Goal: Task Accomplishment & Management: Complete application form

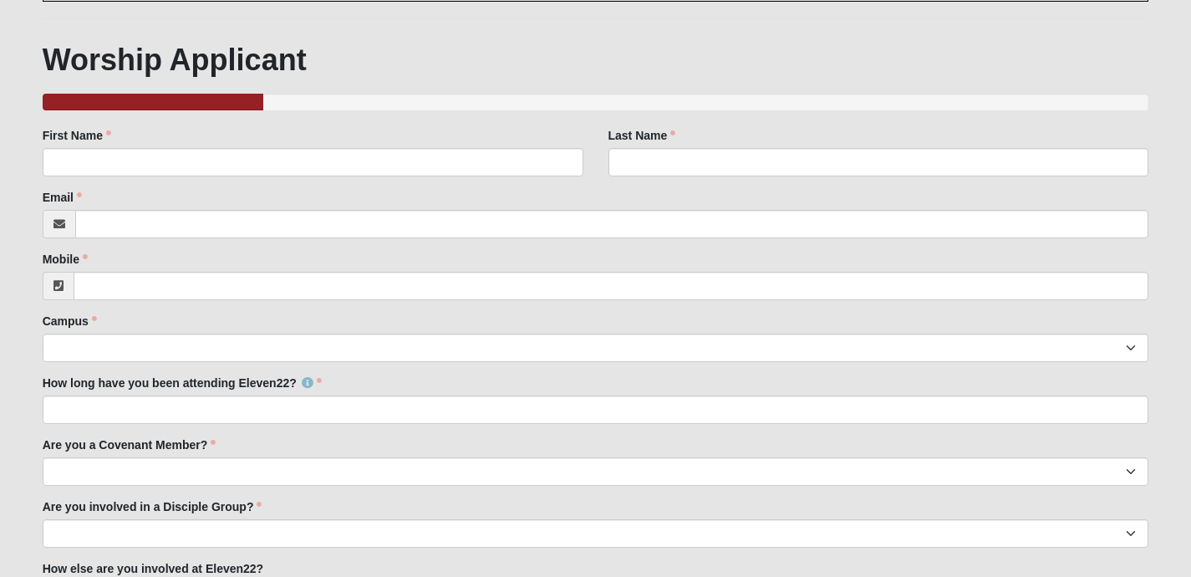
scroll to position [160, 0]
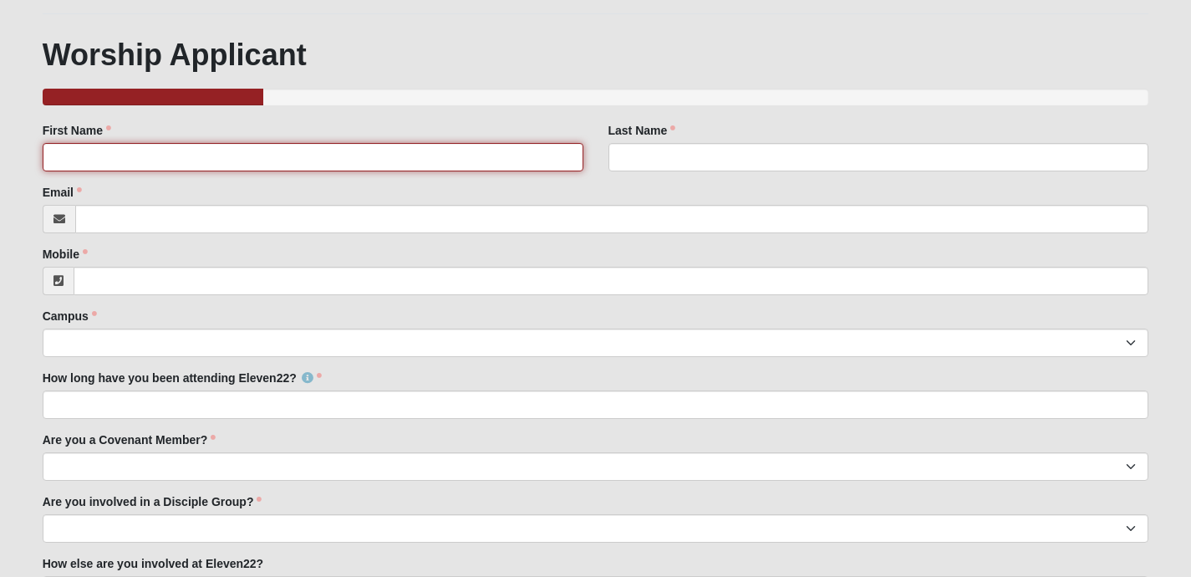
click at [195, 170] on input "First Name" at bounding box center [313, 157] width 541 height 28
type input "[PERSON_NAME]"
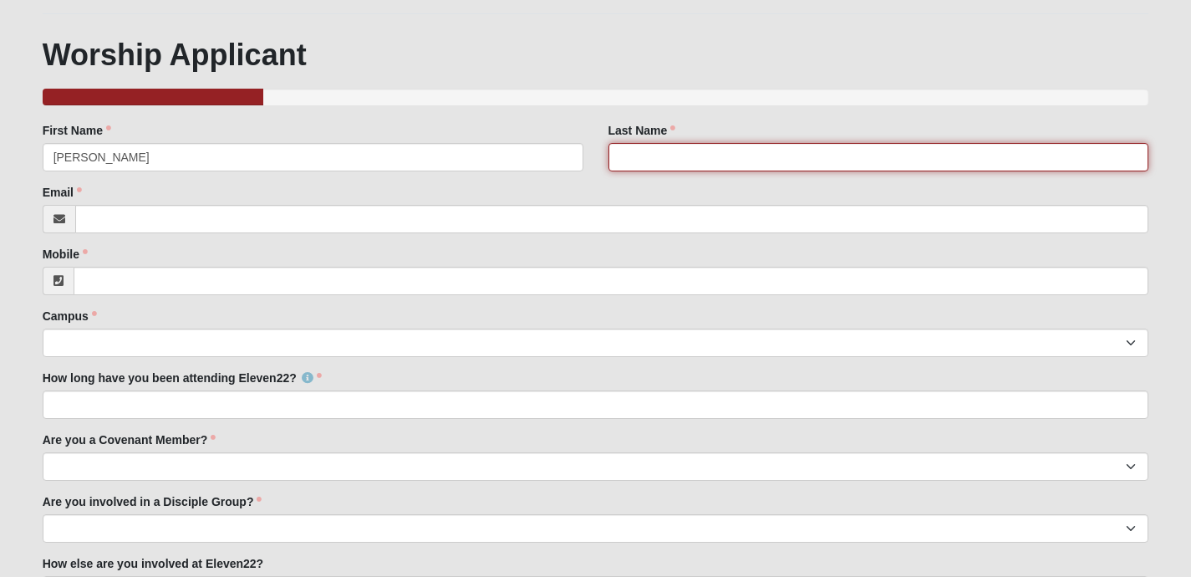
type input "[PERSON_NAME]"
type input "[PERSON_NAME][EMAIL_ADDRESS][DOMAIN_NAME]"
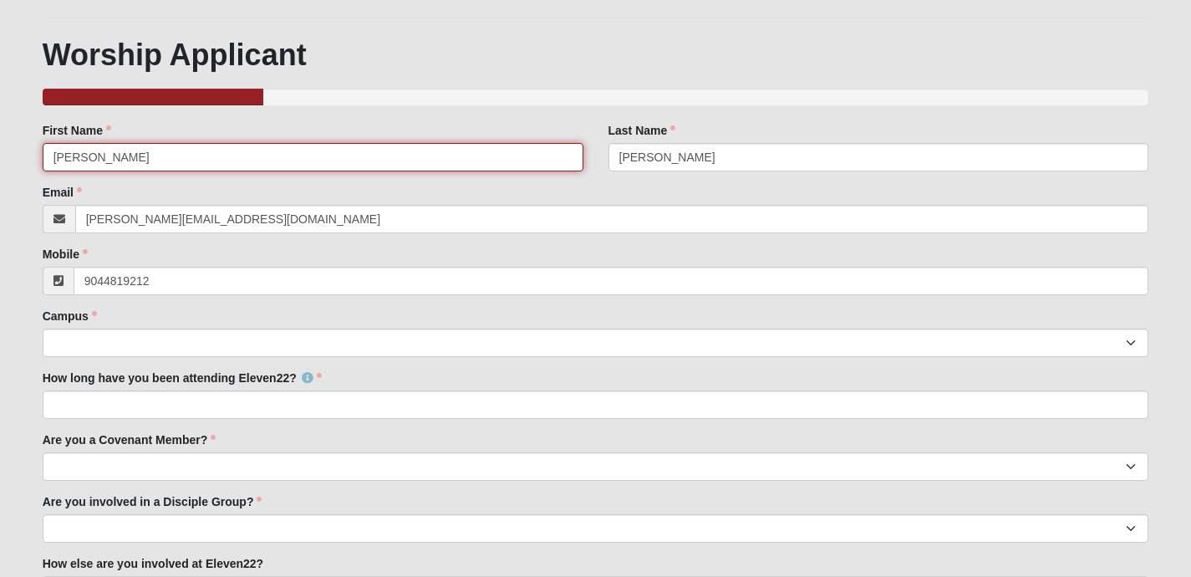
type input "[PHONE_NUMBER]"
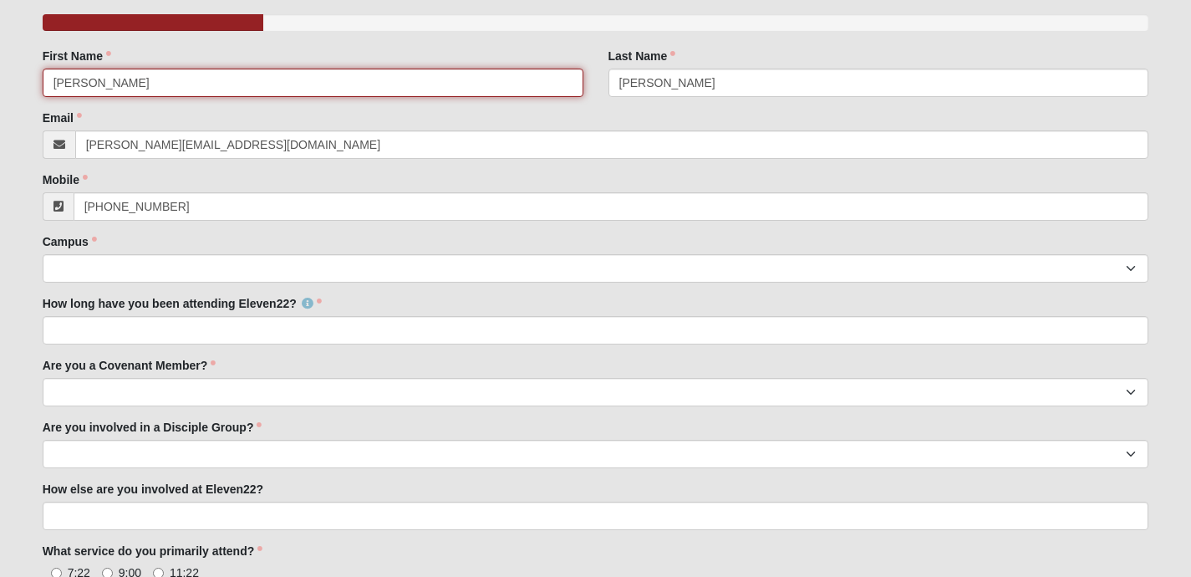
scroll to position [235, 0]
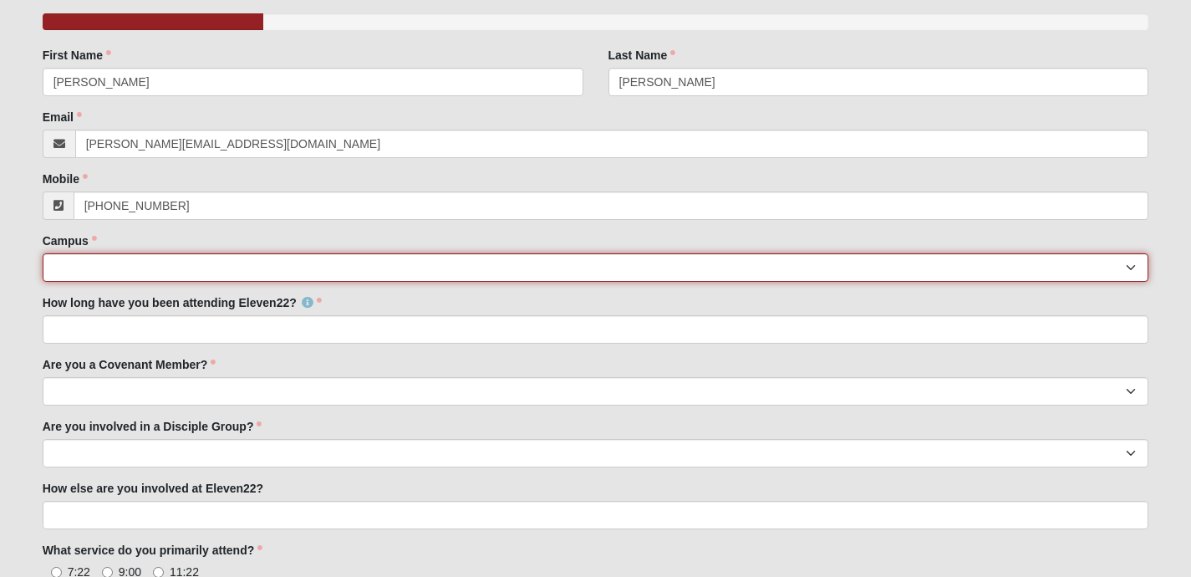
click at [206, 275] on select "[GEOGRAPHIC_DATA] [GEOGRAPHIC_DATA] (Coming Soon) Eleven22 Online [PERSON_NAME]…" at bounding box center [596, 267] width 1107 height 28
select select "19"
click at [43, 269] on select "[GEOGRAPHIC_DATA] [GEOGRAPHIC_DATA] (Coming Soon) Eleven22 Online [PERSON_NAME]…" at bounding box center [596, 267] width 1107 height 28
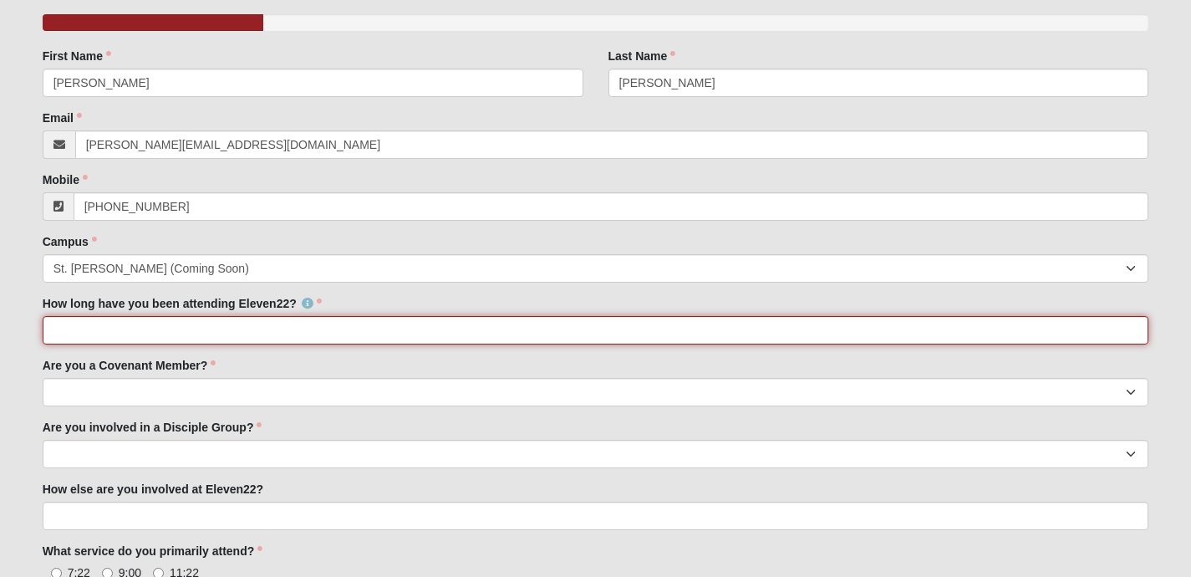
click at [196, 344] on input "How long have you been attending Eleven22?" at bounding box center [596, 330] width 1107 height 28
type input "Online for over a year"
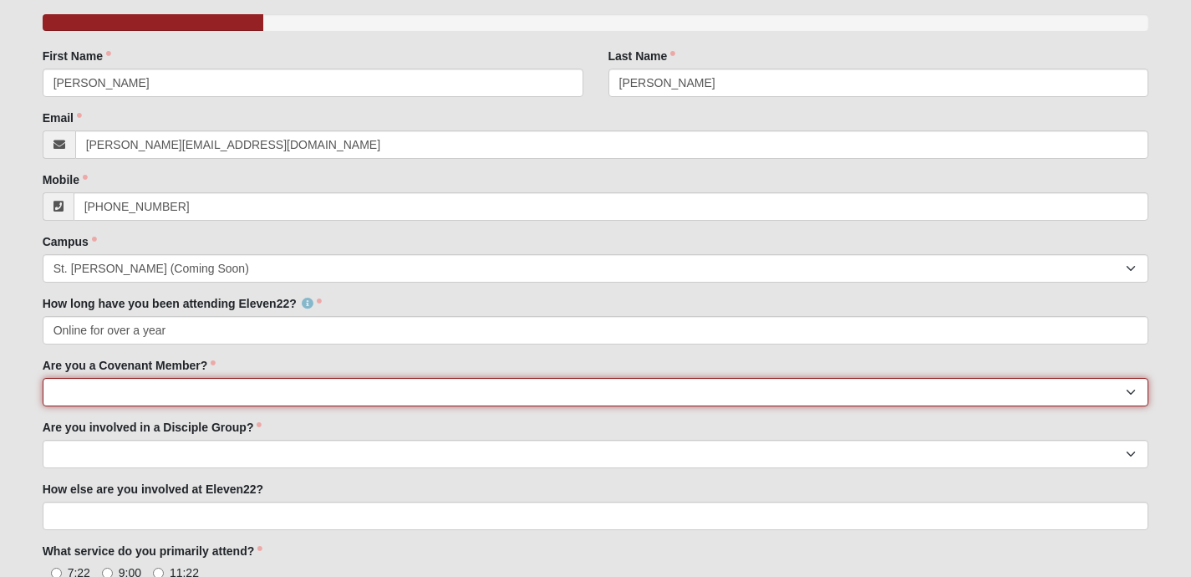
click at [144, 406] on select "Yes No I'm signed up for a class" at bounding box center [596, 392] width 1107 height 28
select select "No"
click at [43, 394] on select "Yes No I'm signed up for a class" at bounding box center [596, 392] width 1107 height 28
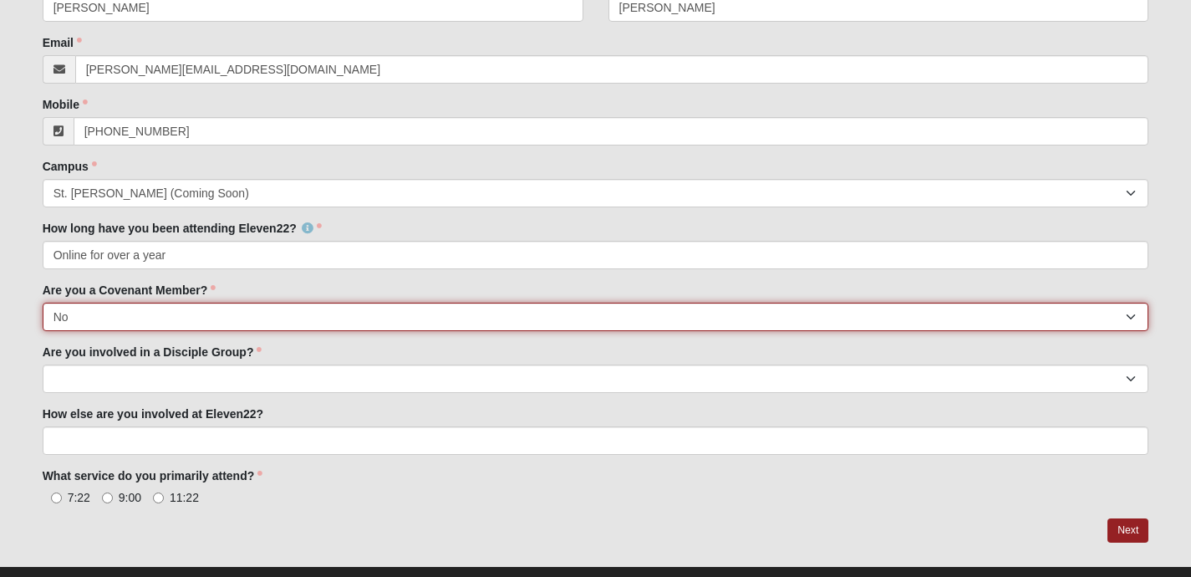
scroll to position [310, 0]
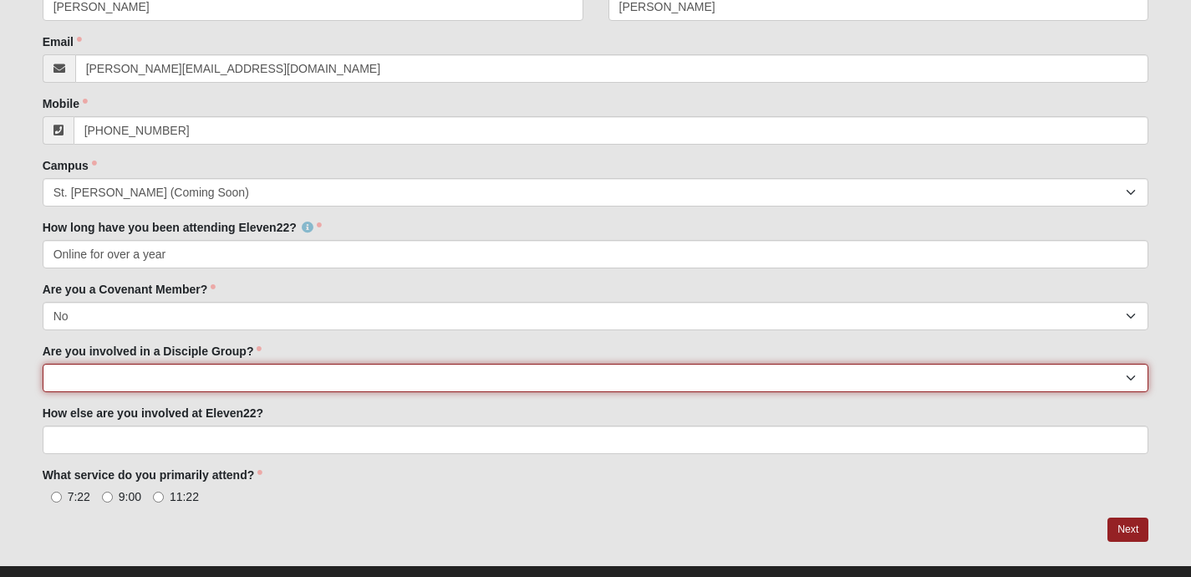
click at [226, 388] on select "Yes No" at bounding box center [596, 378] width 1107 height 28
select select "No"
click at [43, 380] on select "Yes No" at bounding box center [596, 378] width 1107 height 28
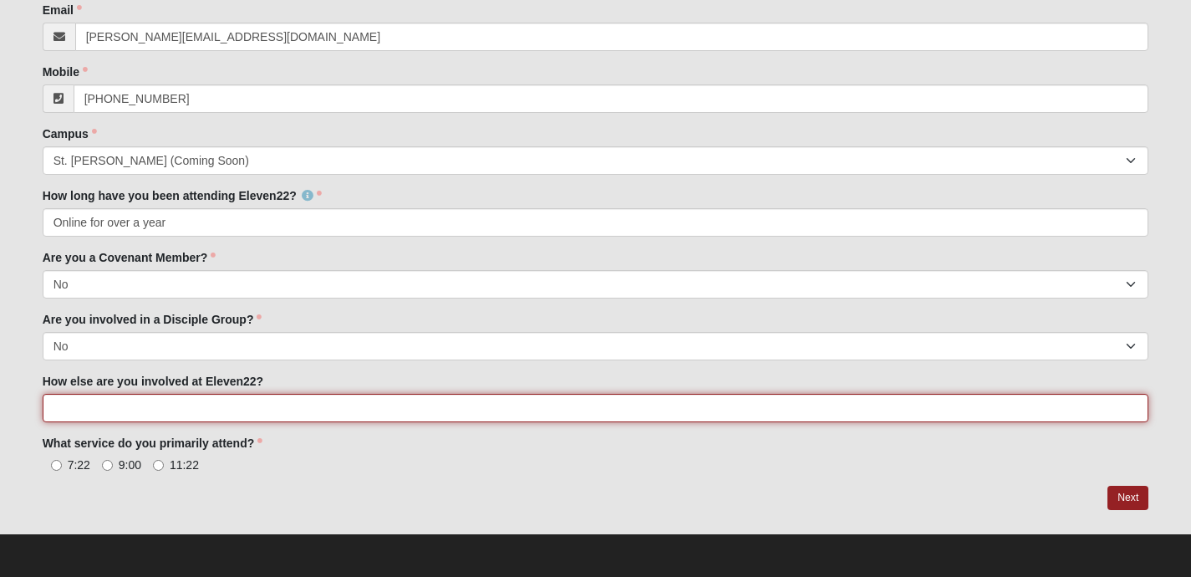
click at [203, 405] on input "How else are you involved at Eleven22?" at bounding box center [596, 408] width 1107 height 28
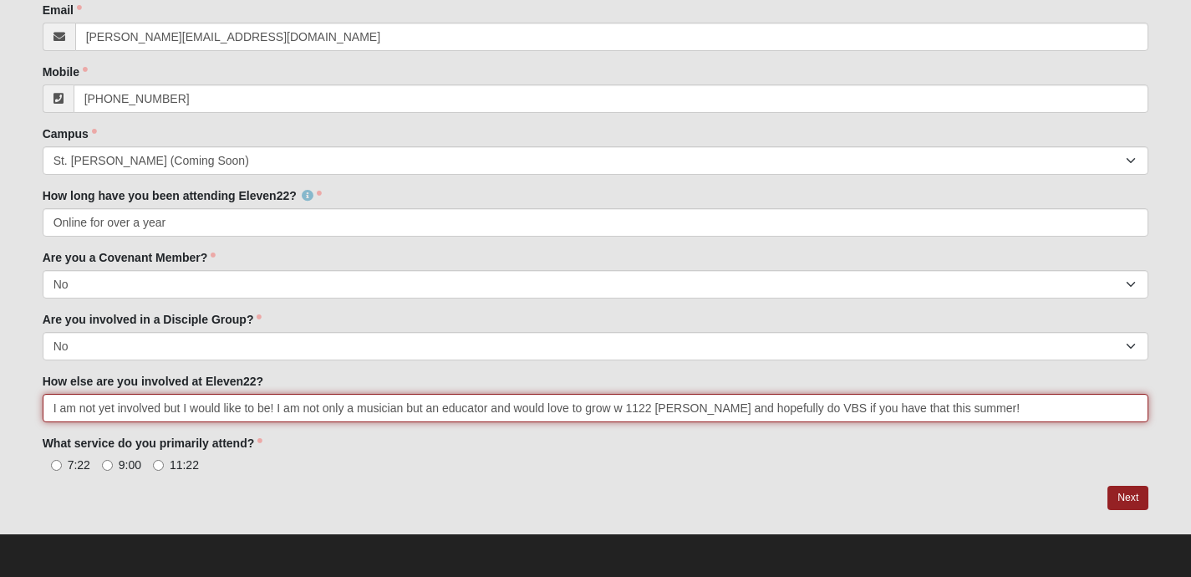
type input "I am not yet involved but I would like to be! I am not only a musician but an e…"
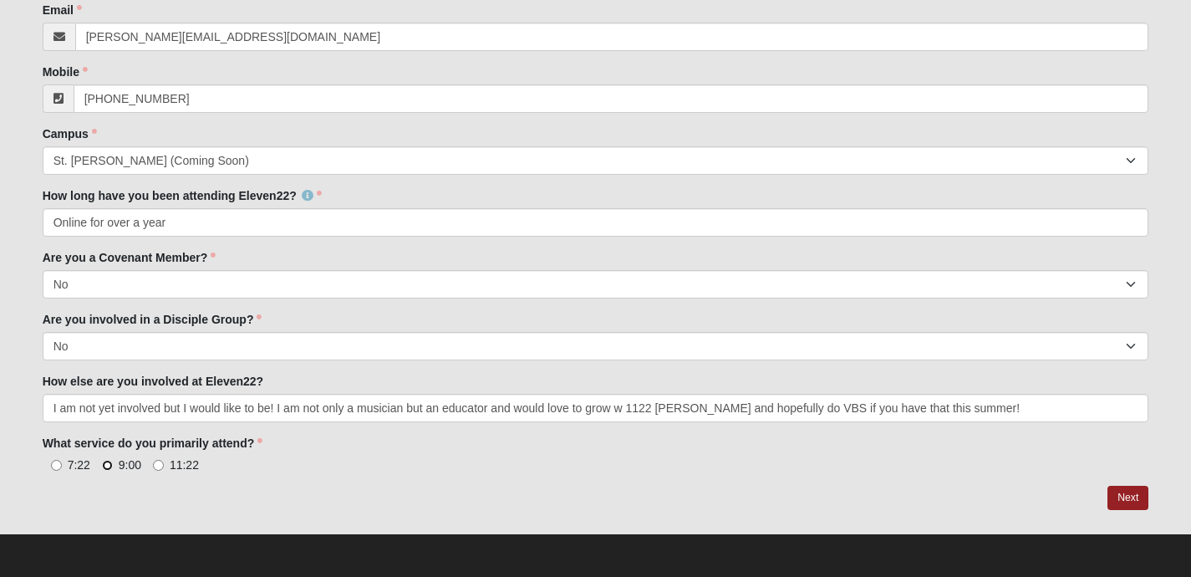
click at [108, 461] on input "9:00" at bounding box center [107, 465] width 11 height 11
radio input "true"
click at [157, 460] on input "11:22" at bounding box center [158, 465] width 11 height 11
radio input "true"
click at [109, 461] on input "9:00" at bounding box center [107, 465] width 11 height 11
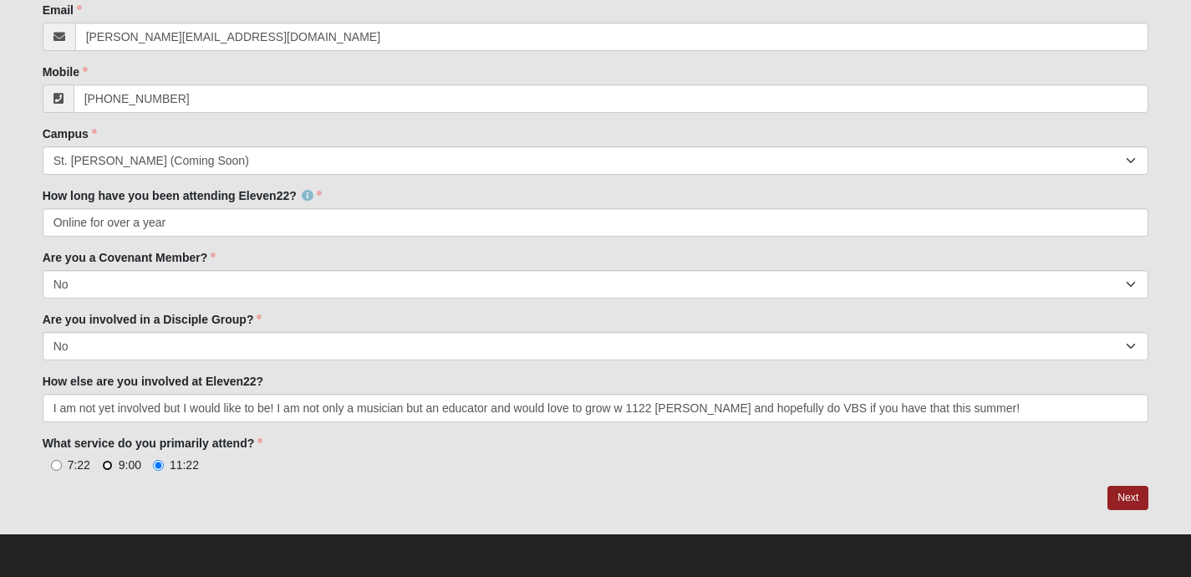
radio input "true"
click at [1127, 496] on link "Next" at bounding box center [1128, 498] width 41 height 24
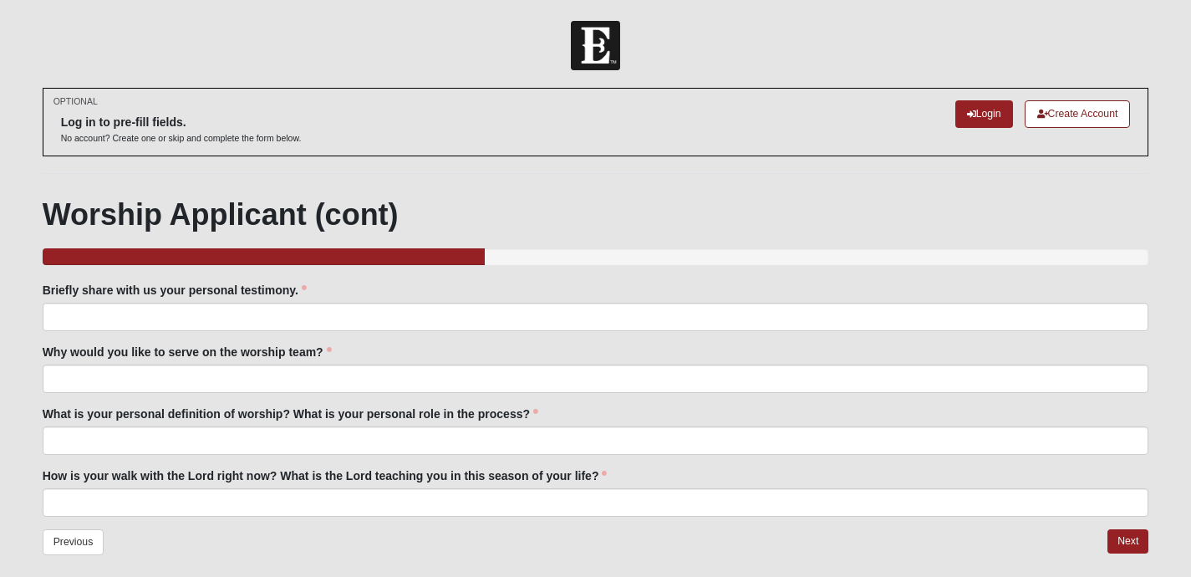
click at [360, 299] on div "Briefly share with us your personal testimony. Briefly share with us your perso…" at bounding box center [596, 306] width 1107 height 49
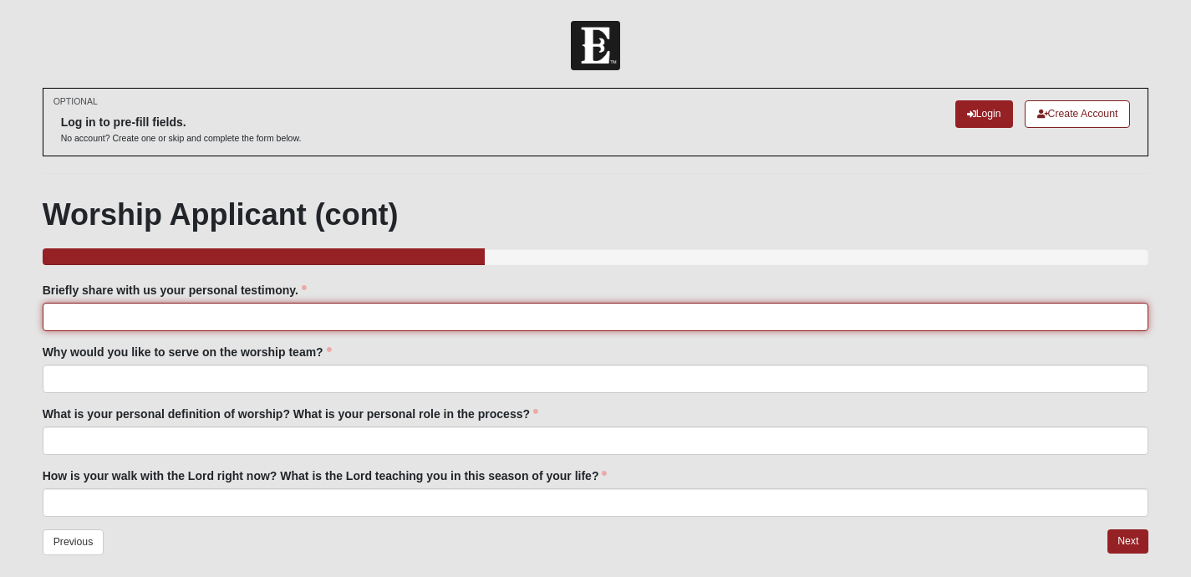
click at [251, 331] on input "Briefly share with us your personal testimony." at bounding box center [596, 317] width 1107 height 28
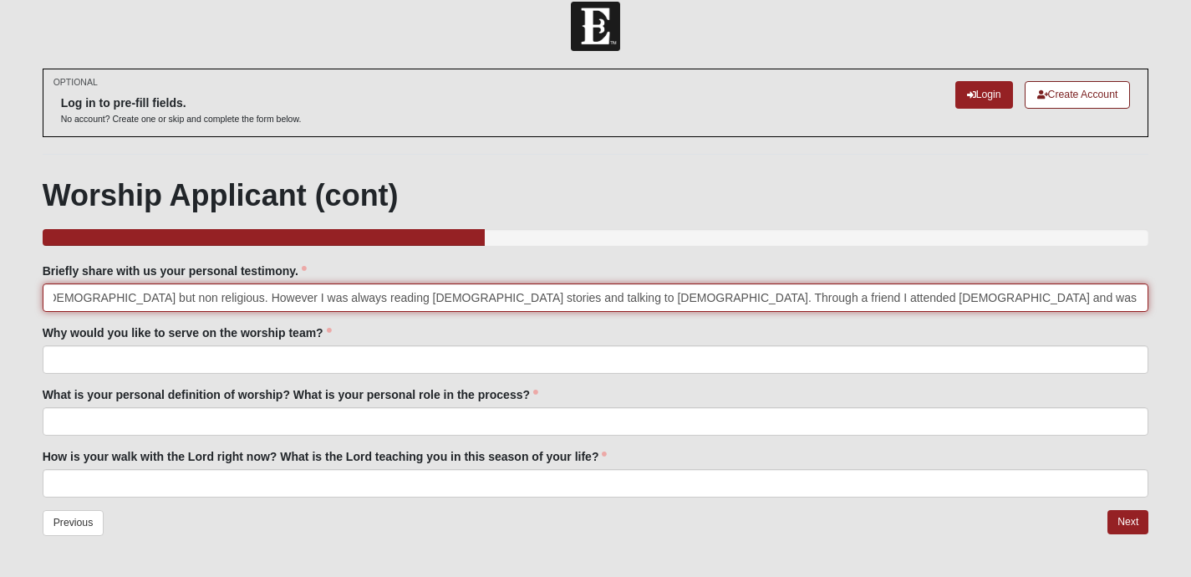
scroll to position [0, 308]
type input "I became a [DEMOGRAPHIC_DATA] [DATE], I was born [DEMOGRAPHIC_DATA] but non rel…"
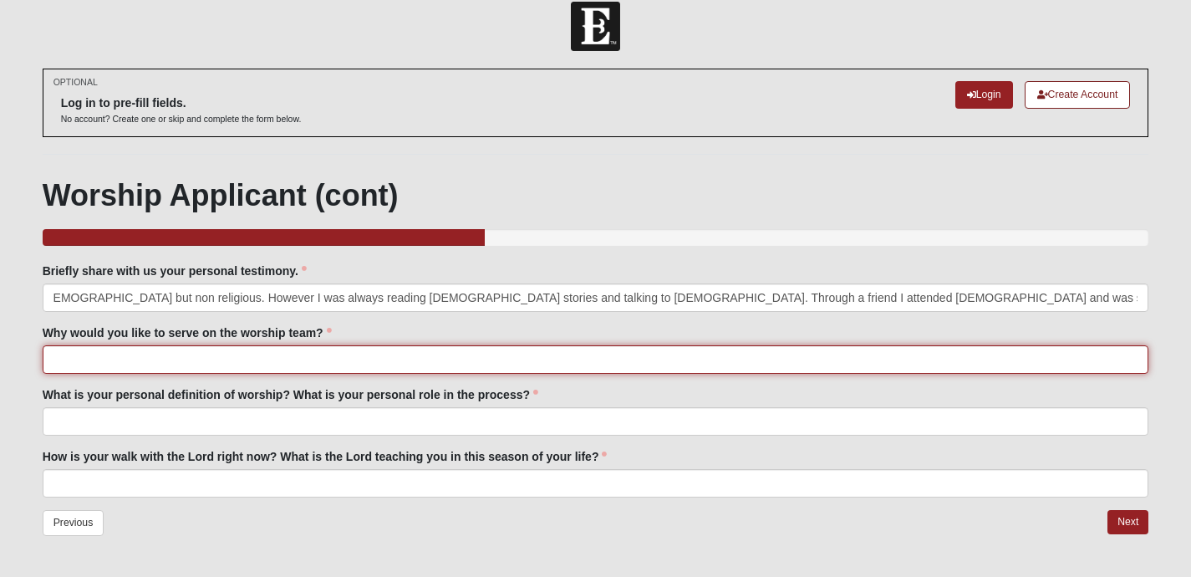
scroll to position [0, 0]
click at [124, 374] on input "Why would you like to serve on the worship team?" at bounding box center [596, 359] width 1107 height 28
click at [233, 374] on input "I would like to honor [DEMOGRAPHIC_DATA] with what he gave me." at bounding box center [596, 359] width 1107 height 28
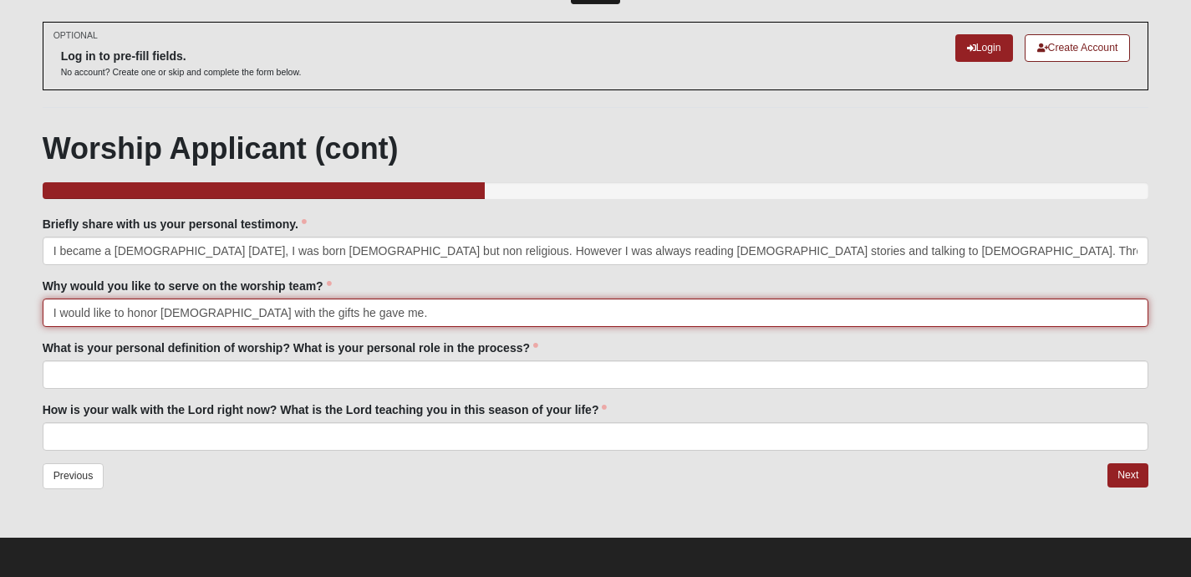
type input "I would like to honor [DEMOGRAPHIC_DATA] with the gifts he gave me."
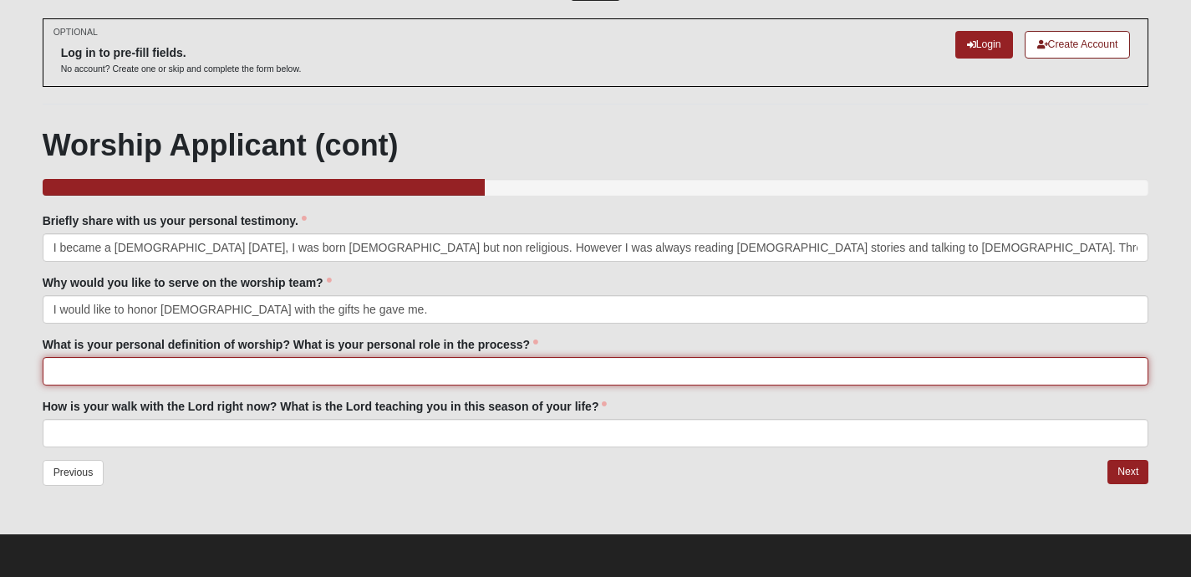
click at [56, 385] on input "What is your personal definition of worship? What is your personal role in the …" at bounding box center [596, 371] width 1107 height 28
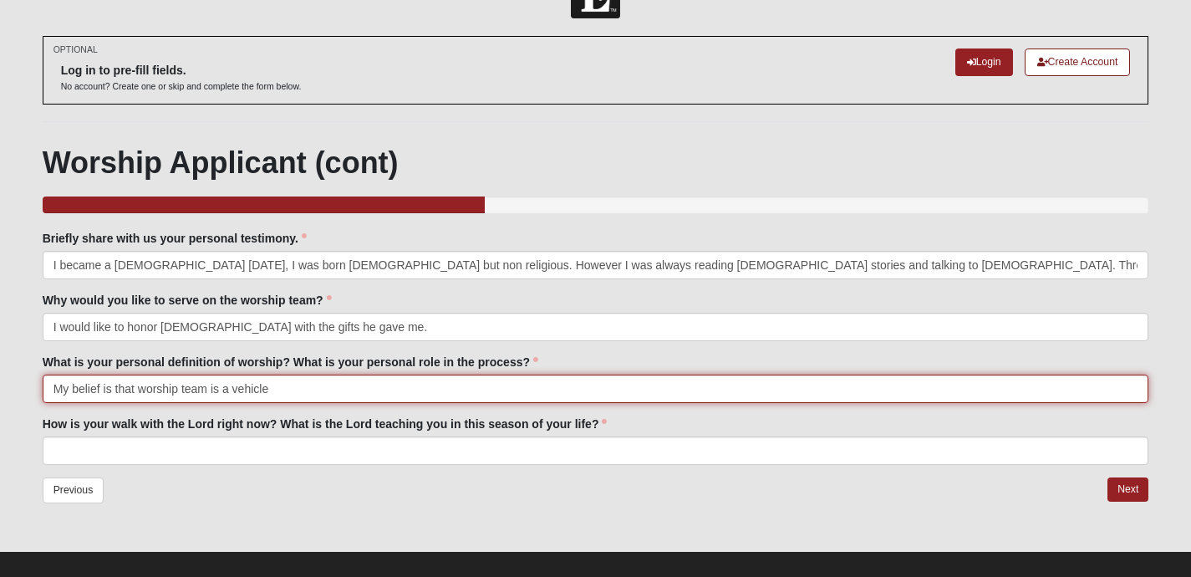
scroll to position [57, 0]
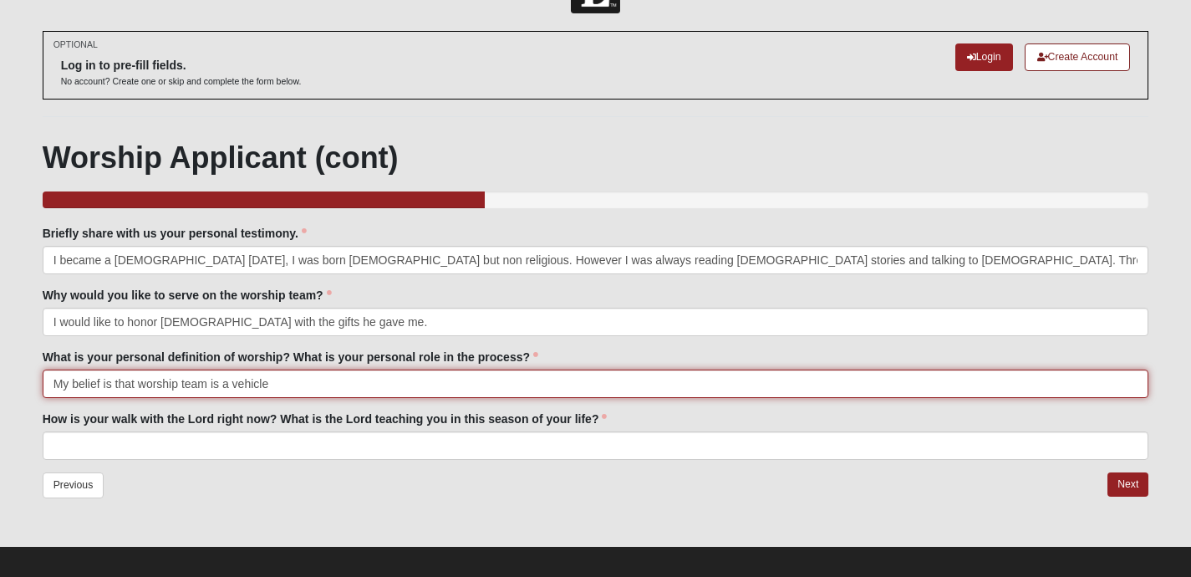
drag, startPoint x: 283, startPoint y: 405, endPoint x: 232, endPoint y: 404, distance: 50.2
click at [232, 398] on input "My belief is that worship team is a vehicle" at bounding box center [596, 384] width 1107 height 28
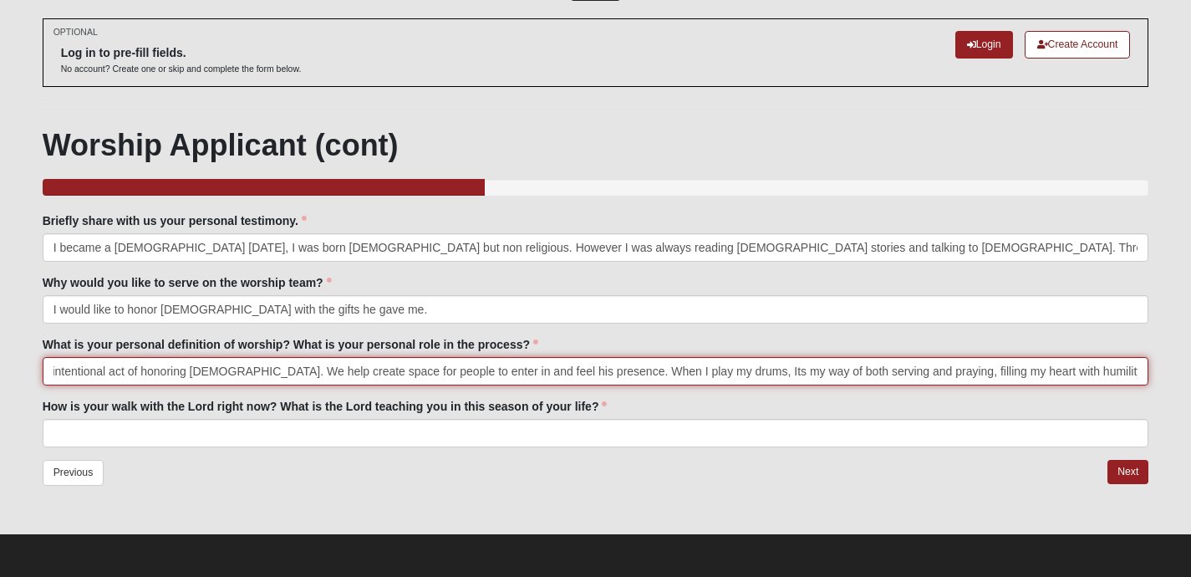
scroll to position [80, 0]
type input "My belief is that worship team is an intentional act of honoring [DEMOGRAPHIC_D…"
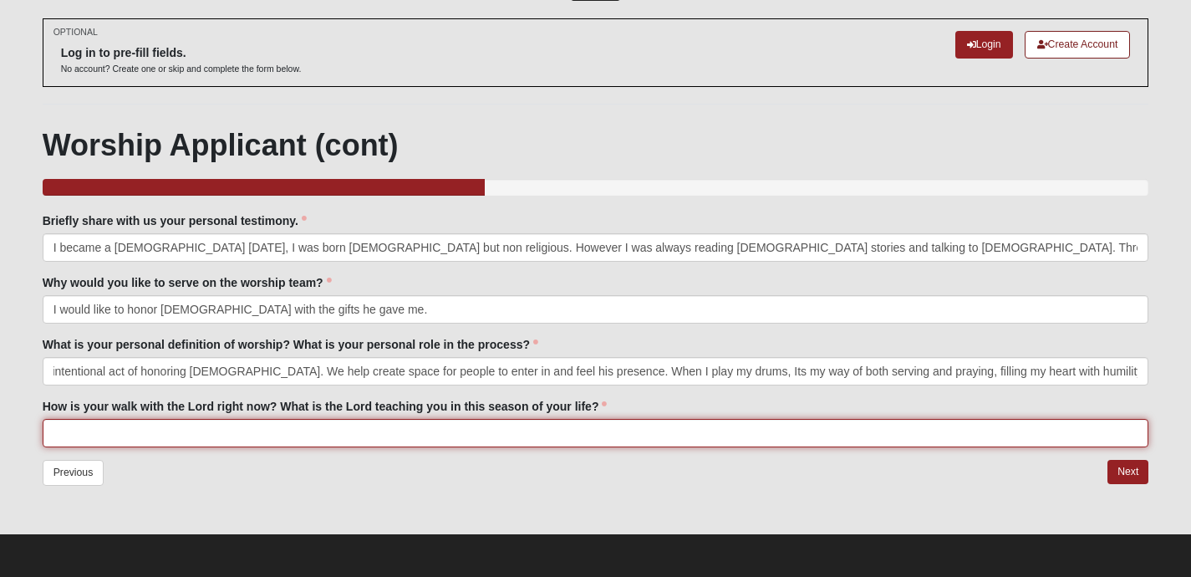
scroll to position [0, 0]
click at [119, 439] on input "How is your walk with the Lord right now? What is the Lord teaching you in this…" at bounding box center [596, 433] width 1107 height 28
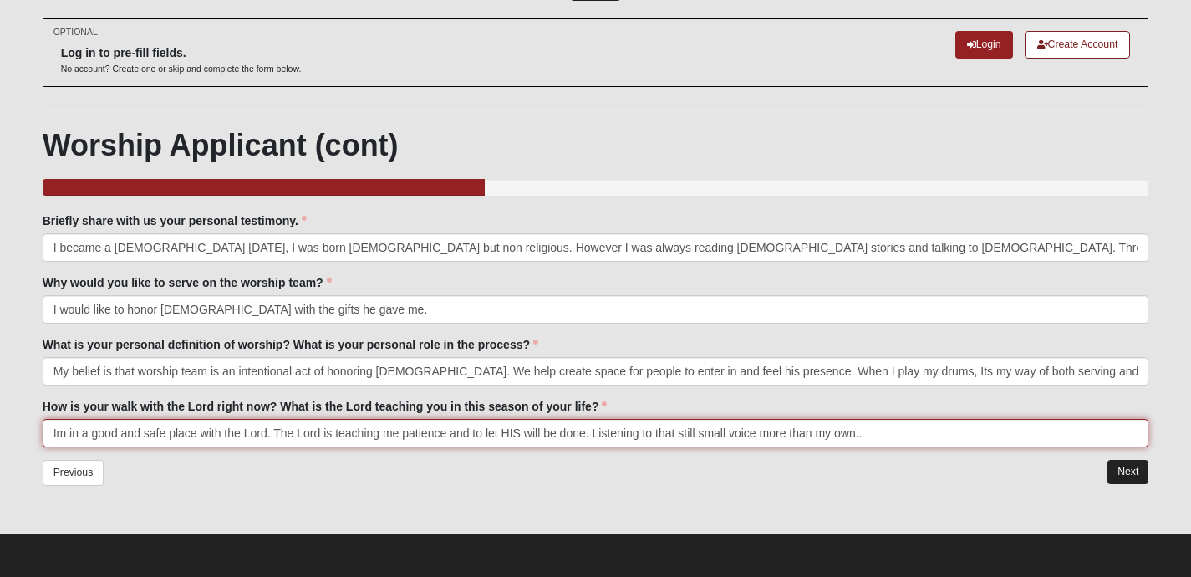
type input "Im in a good and safe place with the Lord. The Lord is teaching me patience and…"
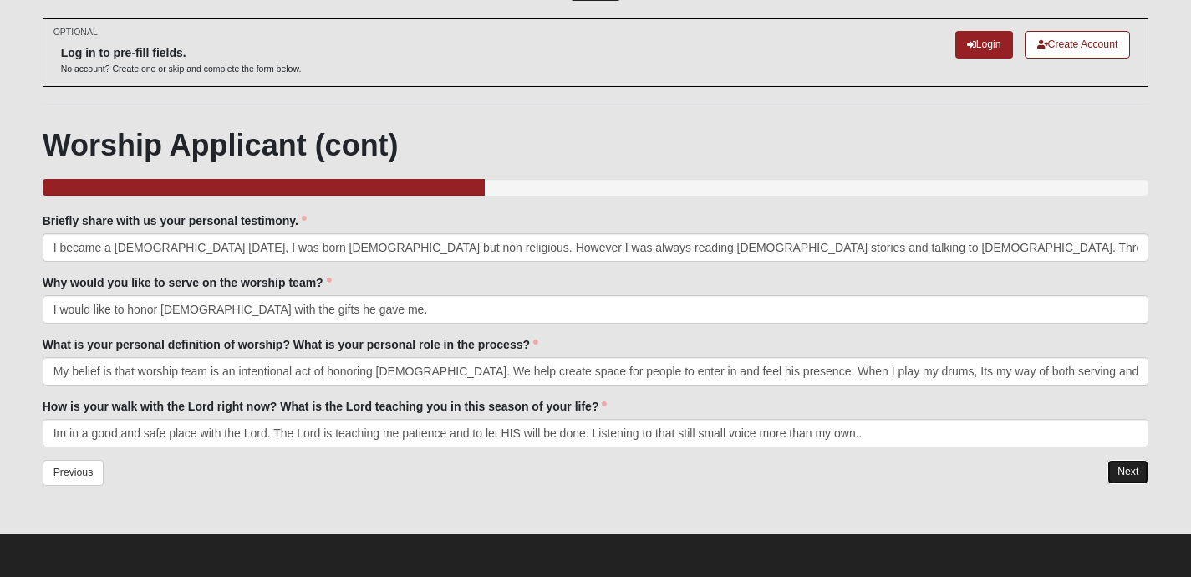
click at [1121, 478] on link "Next" at bounding box center [1128, 472] width 41 height 24
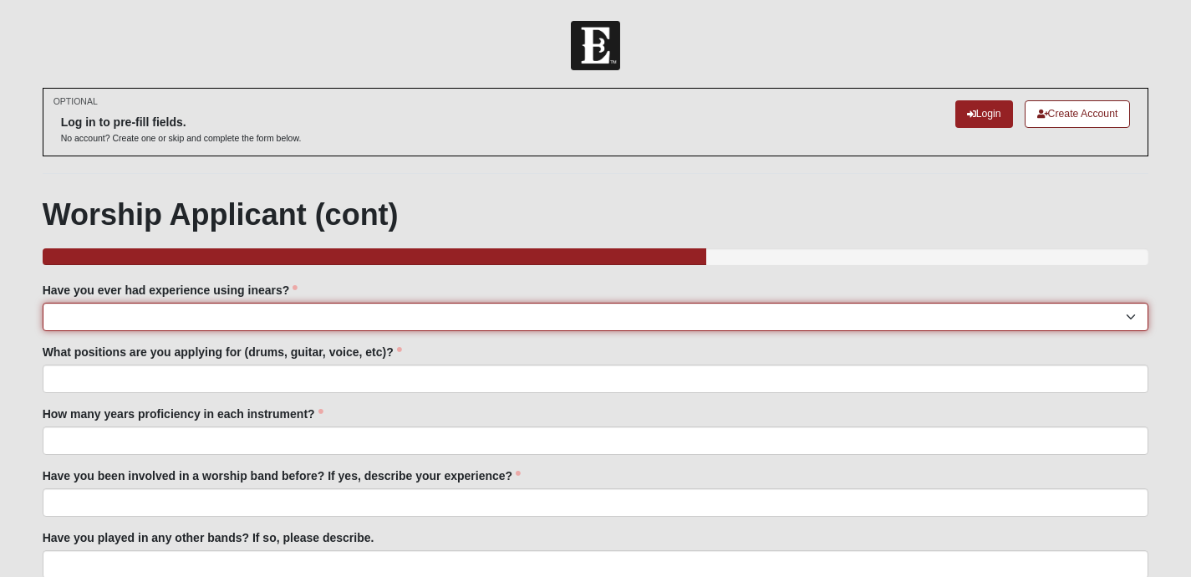
click at [250, 331] on select "Yes No" at bounding box center [596, 317] width 1107 height 28
select select "Yes"
click at [43, 319] on select "Yes No" at bounding box center [596, 317] width 1107 height 28
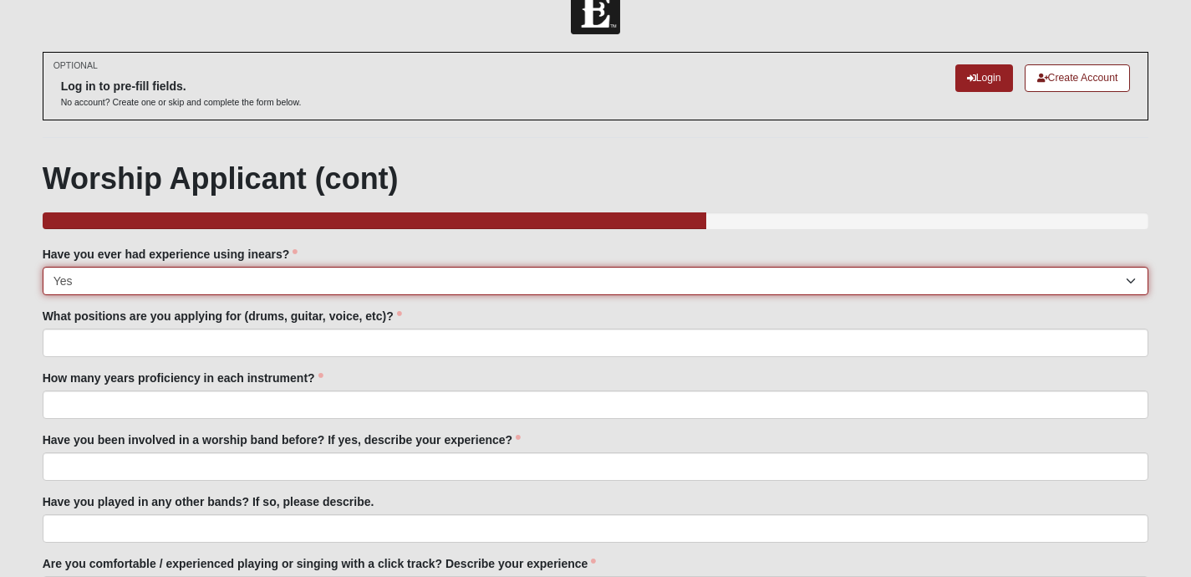
scroll to position [38, 0]
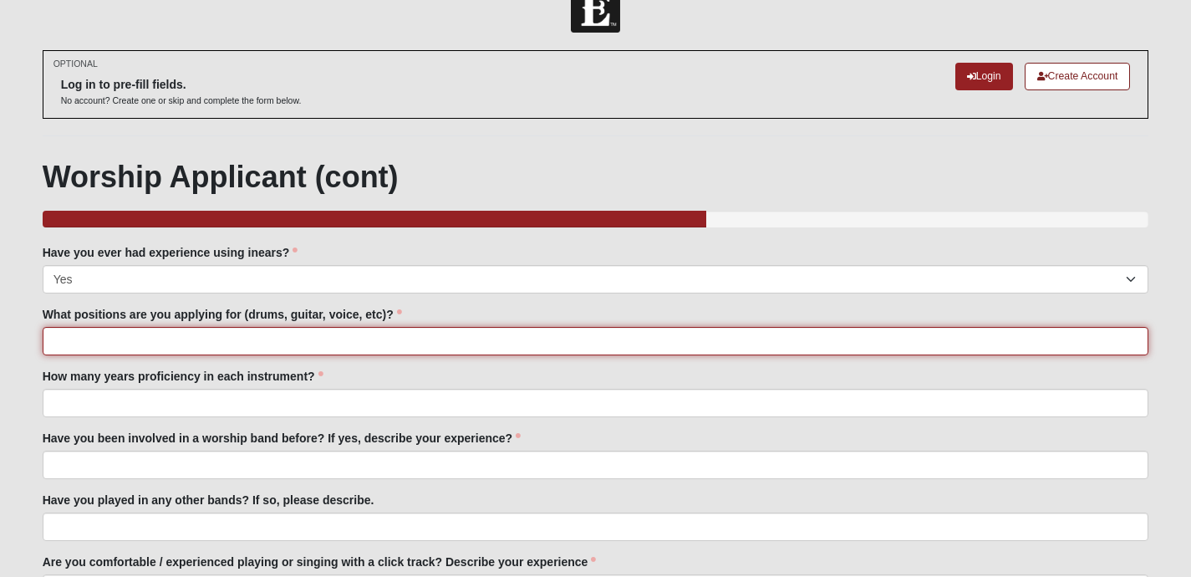
click at [187, 355] on input "What positions are you applying for (drums, guitar, voice, etc)?" at bounding box center [596, 341] width 1107 height 28
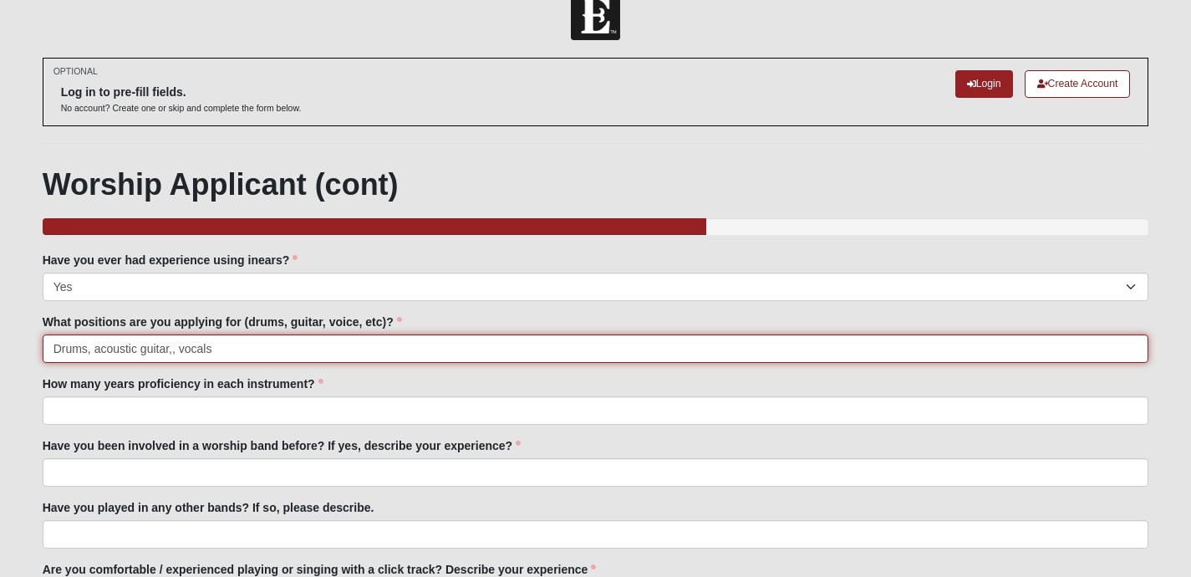
type input "Drums, acoustic guitar,, vocals"
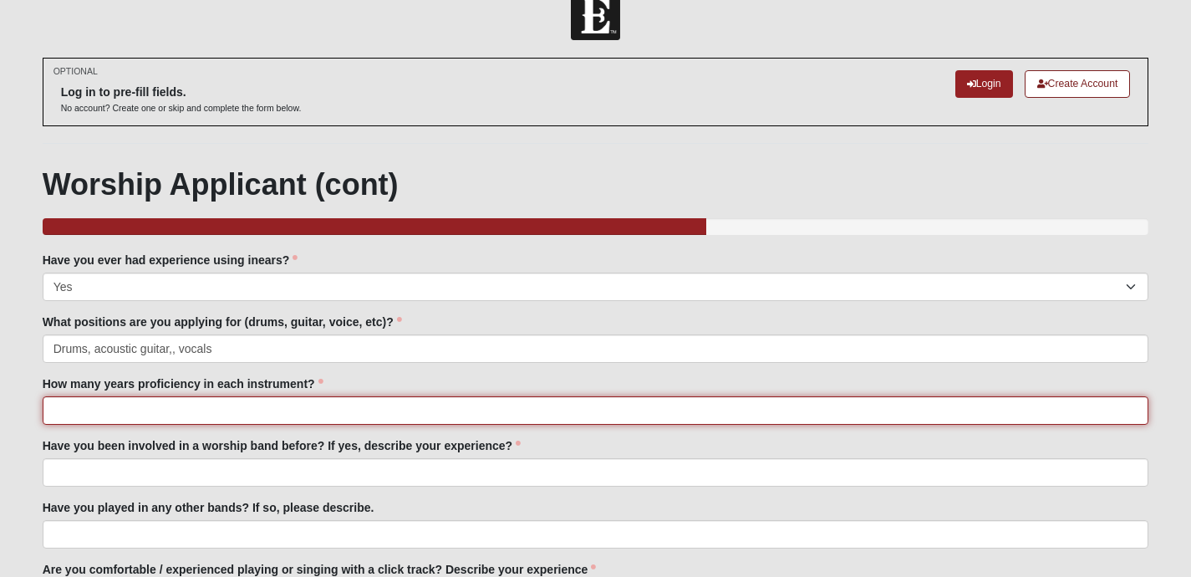
scroll to position [36, 0]
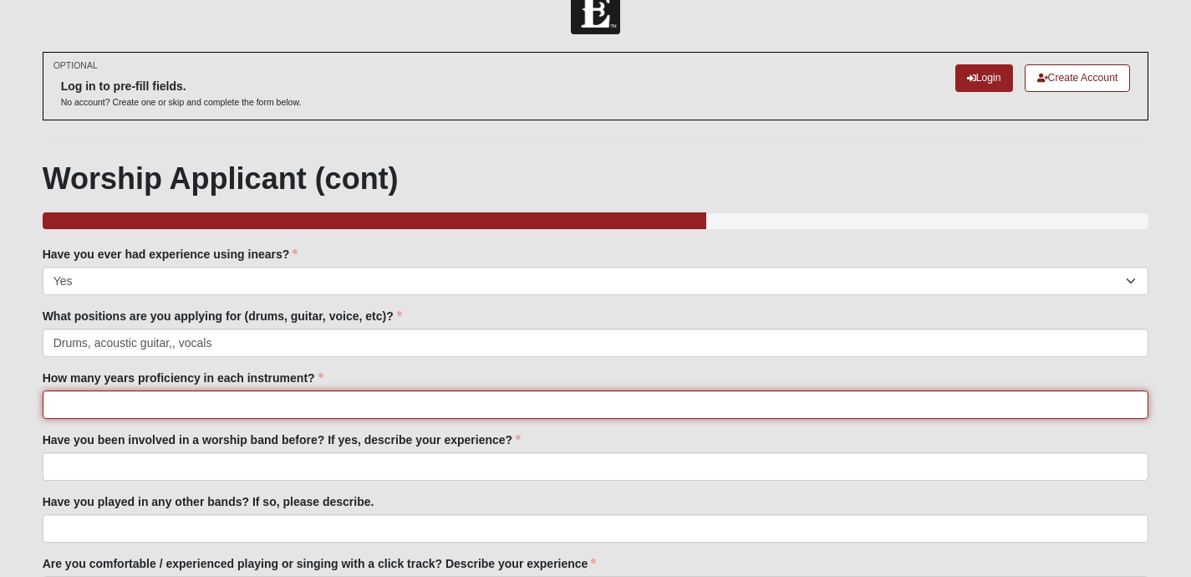
click at [210, 439] on div "Family Member to Register Have you ever had experience using inears? Yes No Hav…" at bounding box center [596, 552] width 1107 height 613
click at [64, 419] on input "30plus" at bounding box center [596, 404] width 1107 height 28
type input "30 plus"
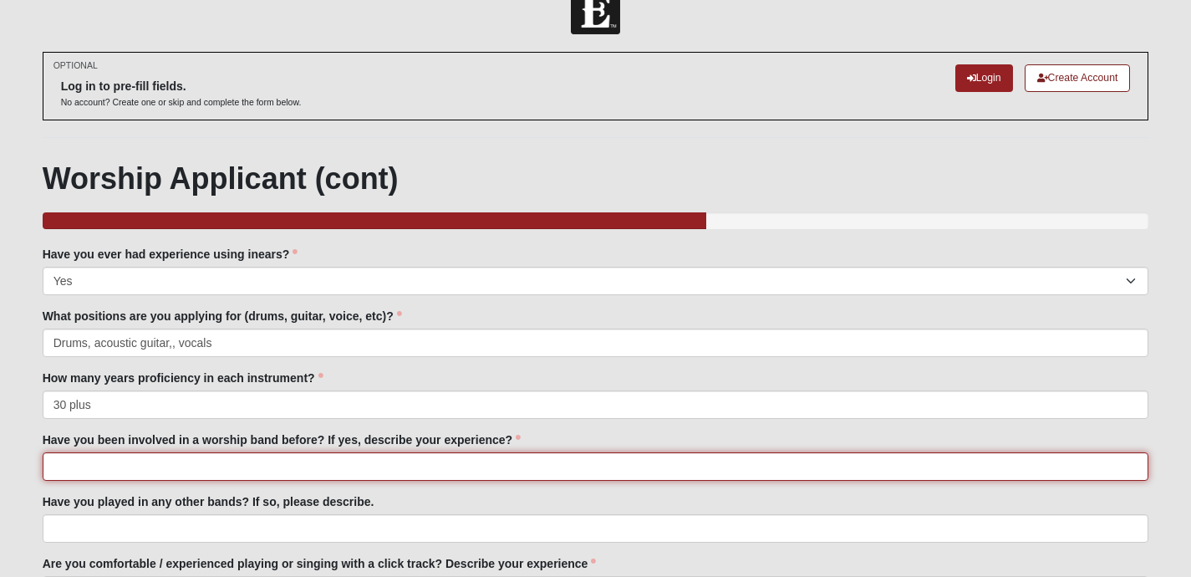
click at [387, 481] on input "Have you been involved in a worship band before? If yes, describe your experien…" at bounding box center [596, 466] width 1107 height 28
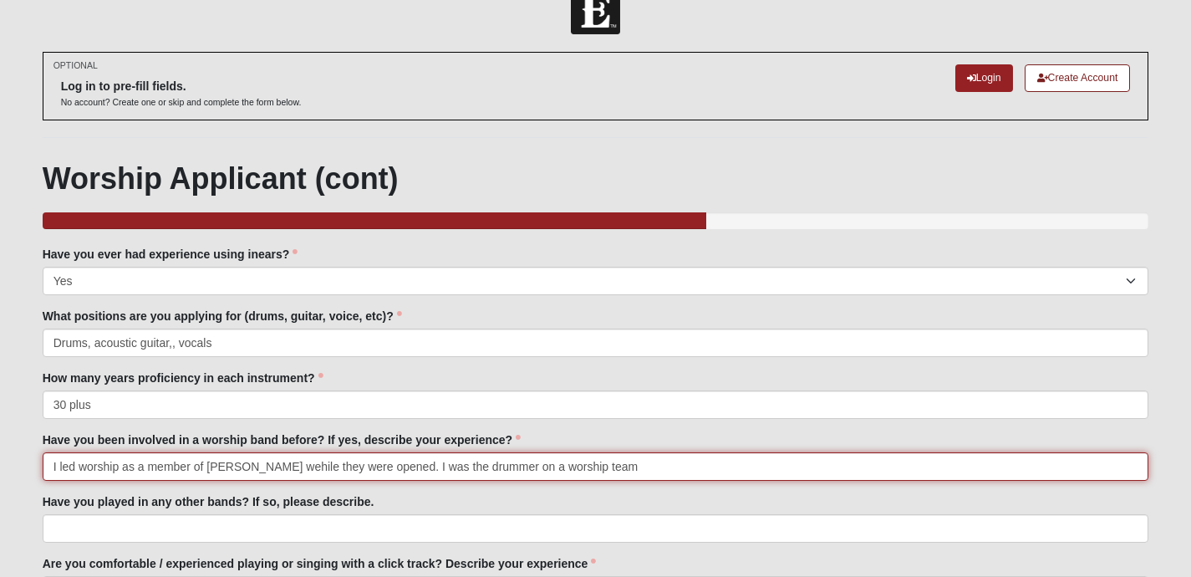
click at [557, 481] on input "I led worship as a member of [PERSON_NAME] wehile they were opened. I was the d…" at bounding box center [596, 466] width 1107 height 28
click at [627, 481] on input "I led worship as a member of [PERSON_NAME] wehile they were opened. I was the d…" at bounding box center [596, 466] width 1107 height 28
click at [554, 481] on input "I led worship as a member of [PERSON_NAME] wehile they were opened. I was the d…" at bounding box center [596, 466] width 1107 height 28
click at [641, 481] on input "I led worship as a member of [PERSON_NAME] wehile they were opened. I was the d…" at bounding box center [596, 466] width 1107 height 28
click at [311, 481] on input "I led worship as a member of [PERSON_NAME] wehile they were opened. I was the d…" at bounding box center [596, 466] width 1107 height 28
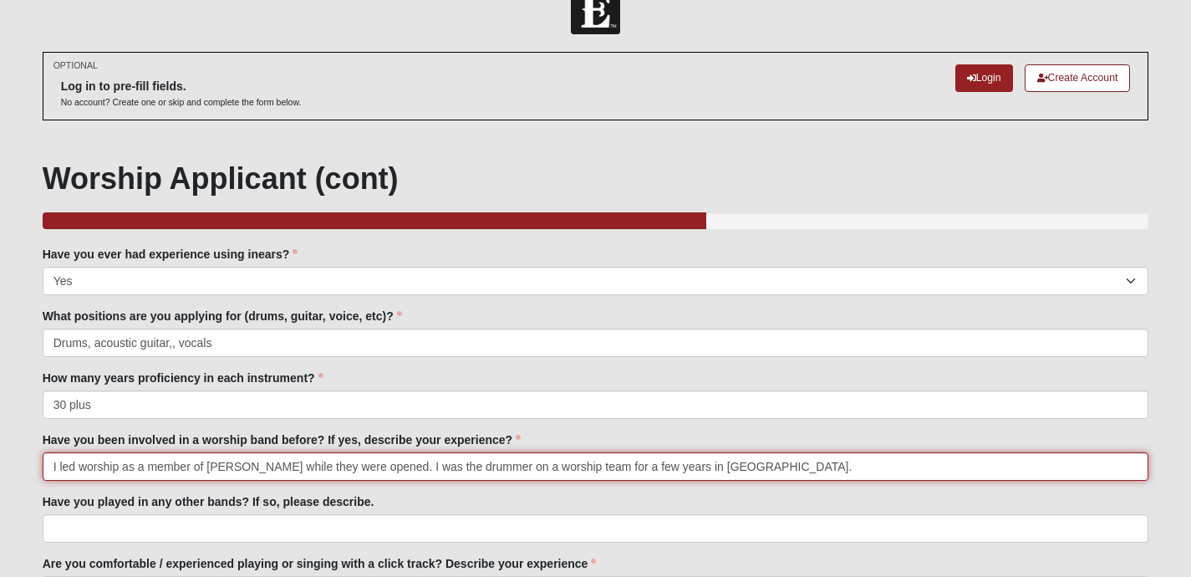
click at [824, 481] on input "I led worship as a member of [PERSON_NAME] while they were opened. I was the dr…" at bounding box center [596, 466] width 1107 height 28
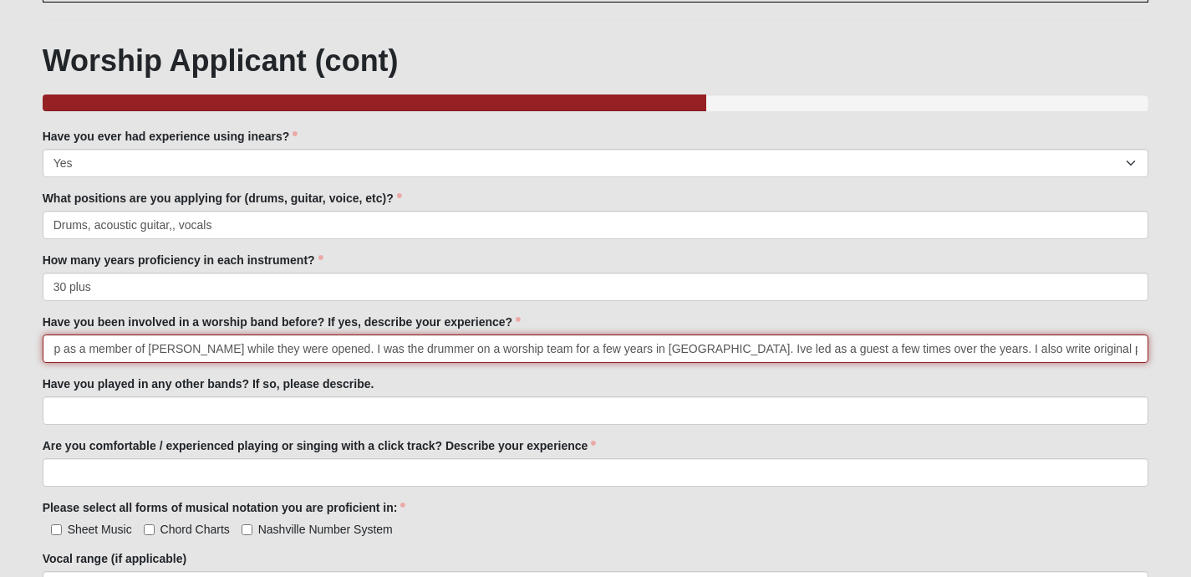
scroll to position [164, 0]
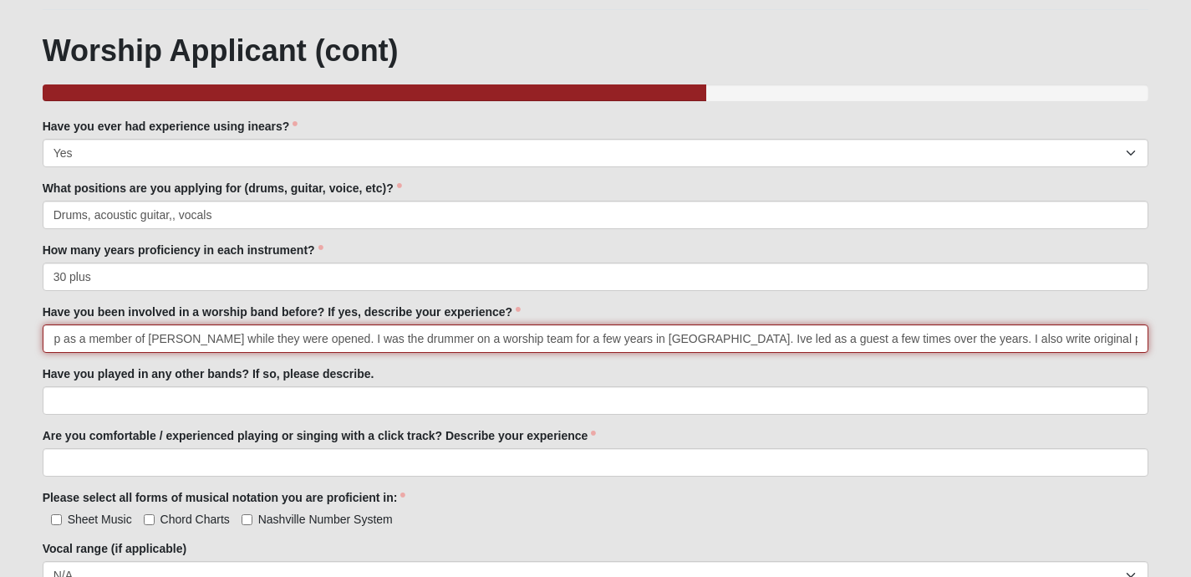
type input "I led worship as a member of [PERSON_NAME] while they were opened. I was the dr…"
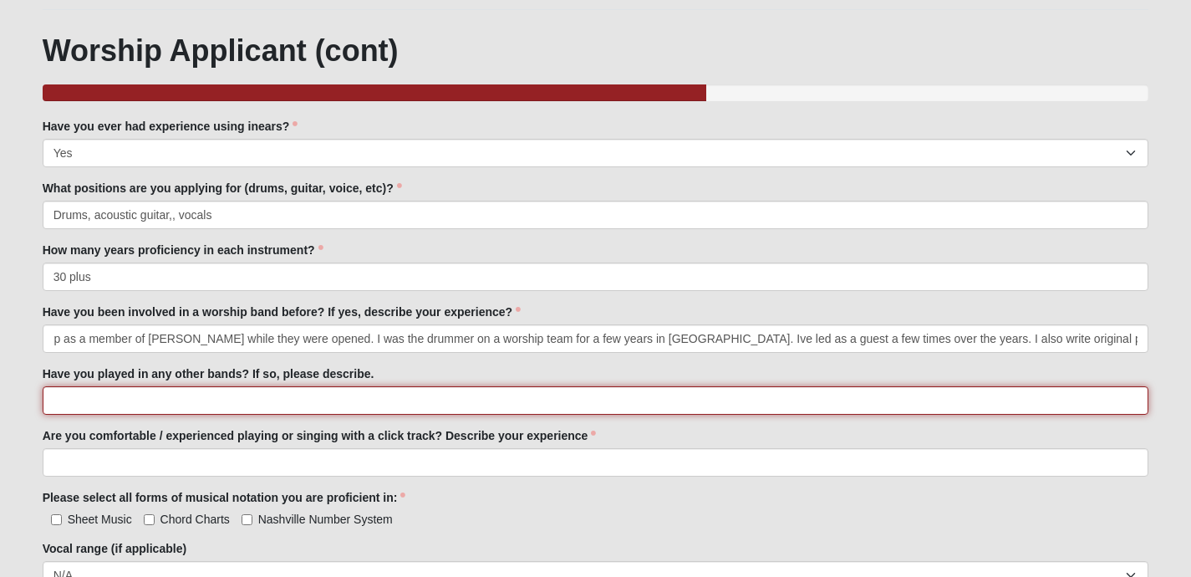
scroll to position [0, 0]
click at [323, 415] on input "Have you played in any other bands? If so, please describe." at bounding box center [596, 400] width 1107 height 28
click at [87, 415] on input "See aove" at bounding box center [596, 400] width 1107 height 28
click at [176, 414] on input "See aobve" at bounding box center [596, 400] width 1107 height 28
type input "See aobve"
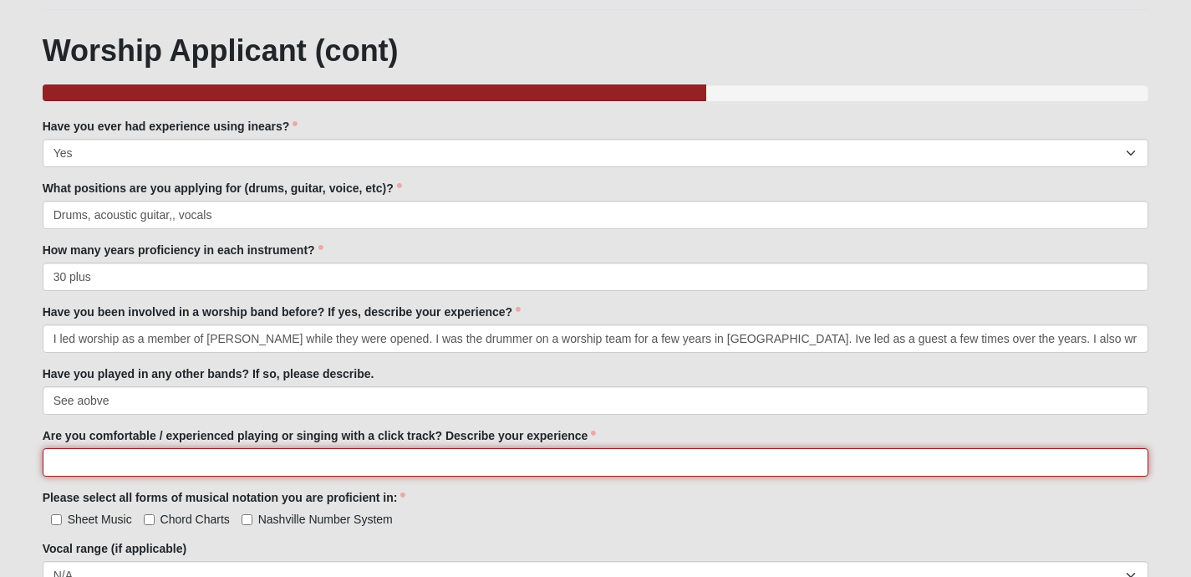
click at [157, 477] on input "Are you comfortable / experienced playing or singing with a click track? Descri…" at bounding box center [596, 462] width 1107 height 28
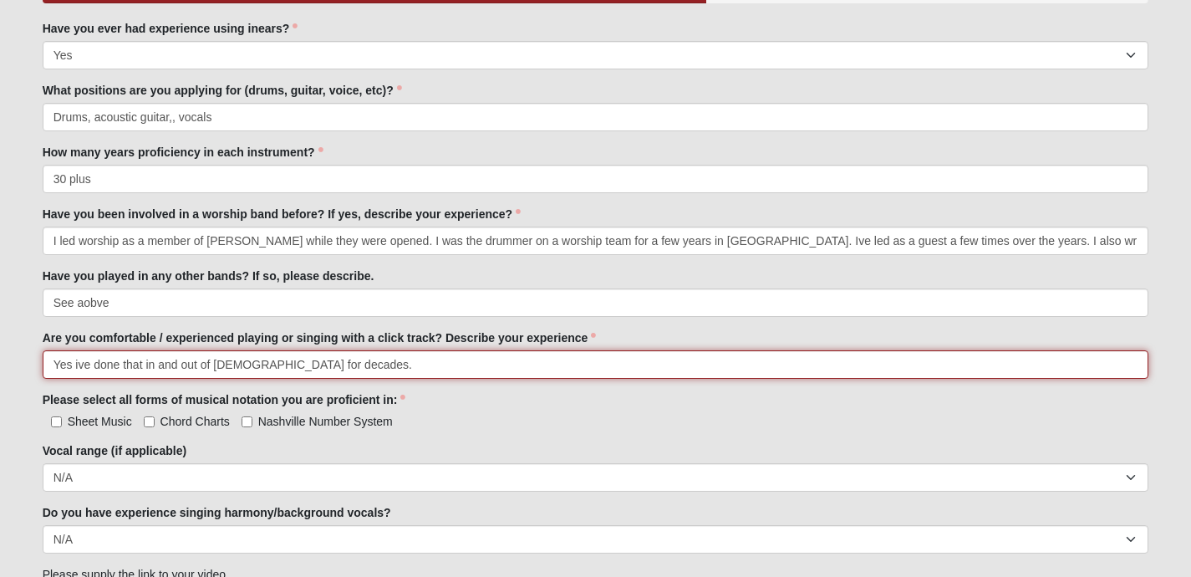
scroll to position [260, 0]
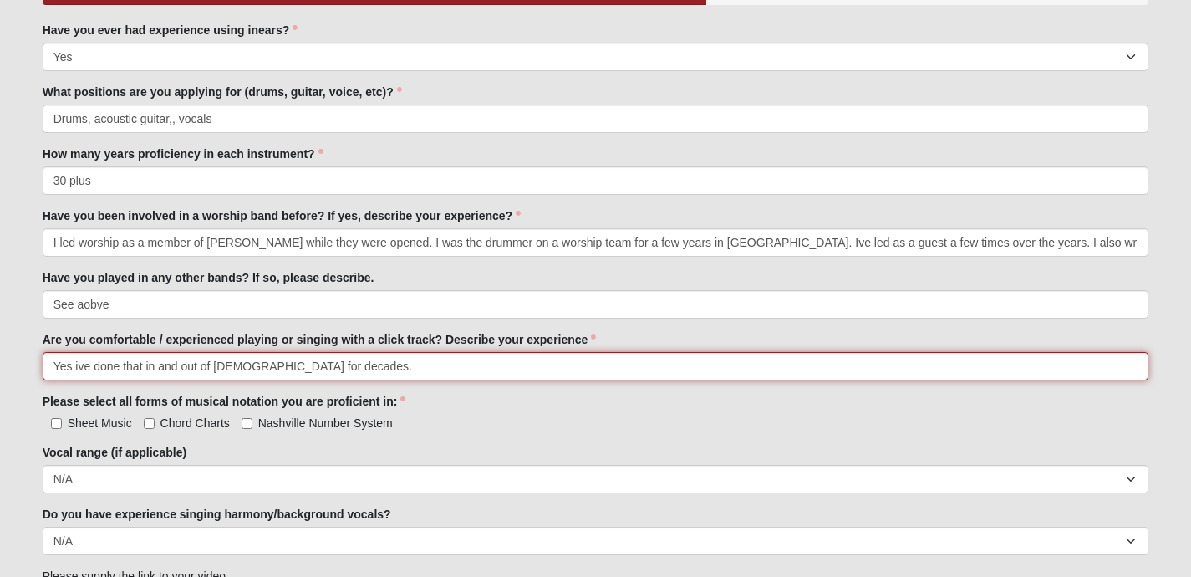
type input "Yes ive done that in and out of [DEMOGRAPHIC_DATA] for decades."
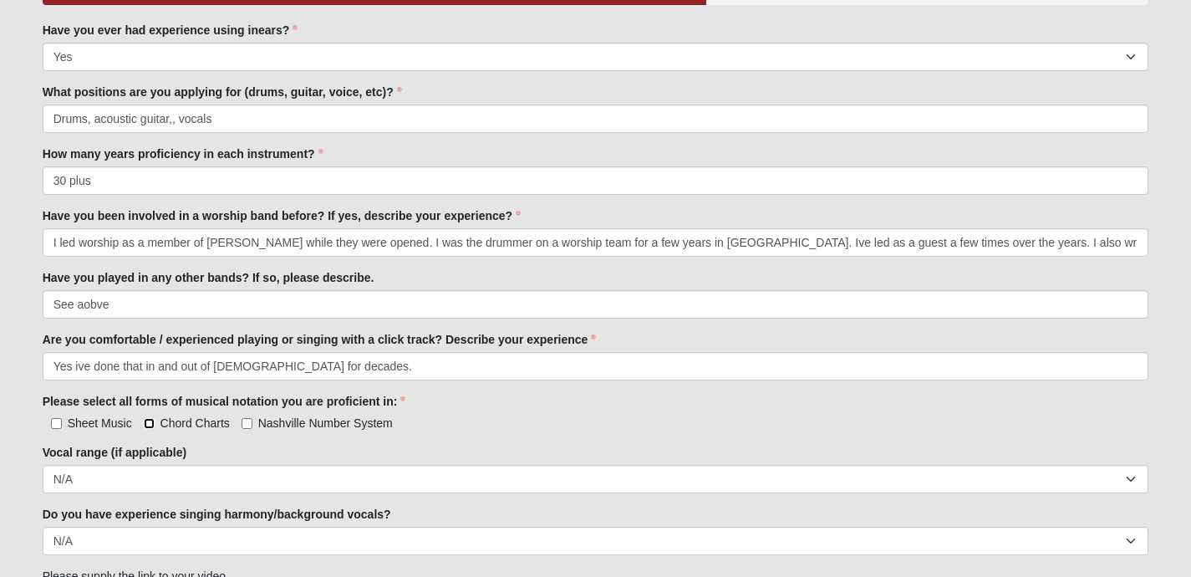
drag, startPoint x: 149, startPoint y: 441, endPoint x: 138, endPoint y: 443, distance: 11.0
click at [149, 429] on input "Chord Charts" at bounding box center [149, 423] width 11 height 11
checkbox input "true"
click at [61, 429] on input "Sheet Music" at bounding box center [56, 423] width 11 height 11
checkbox input "true"
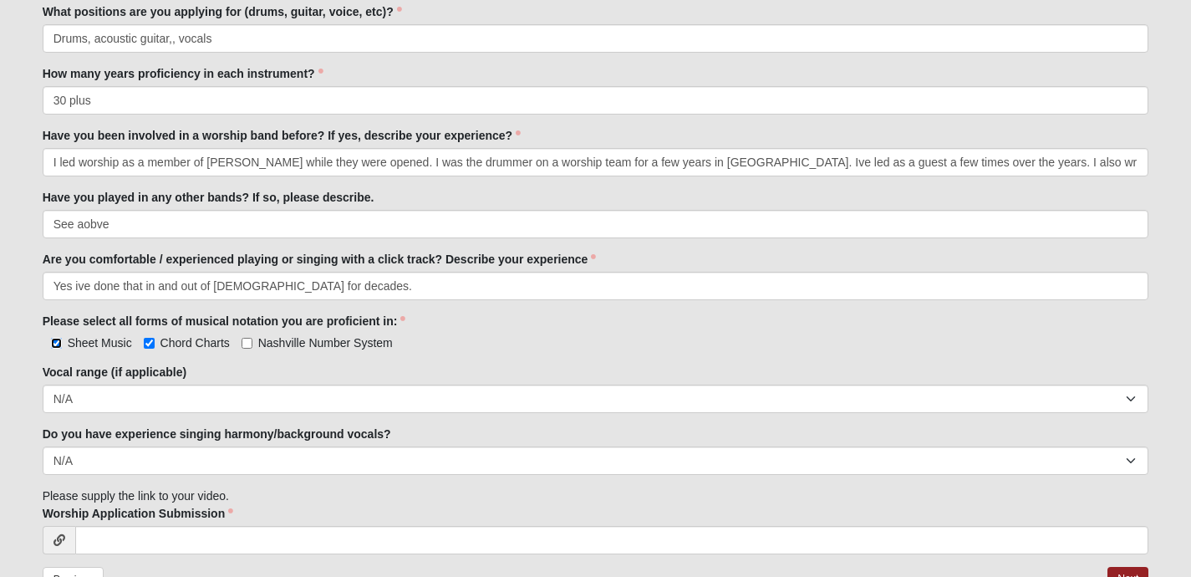
scroll to position [343, 0]
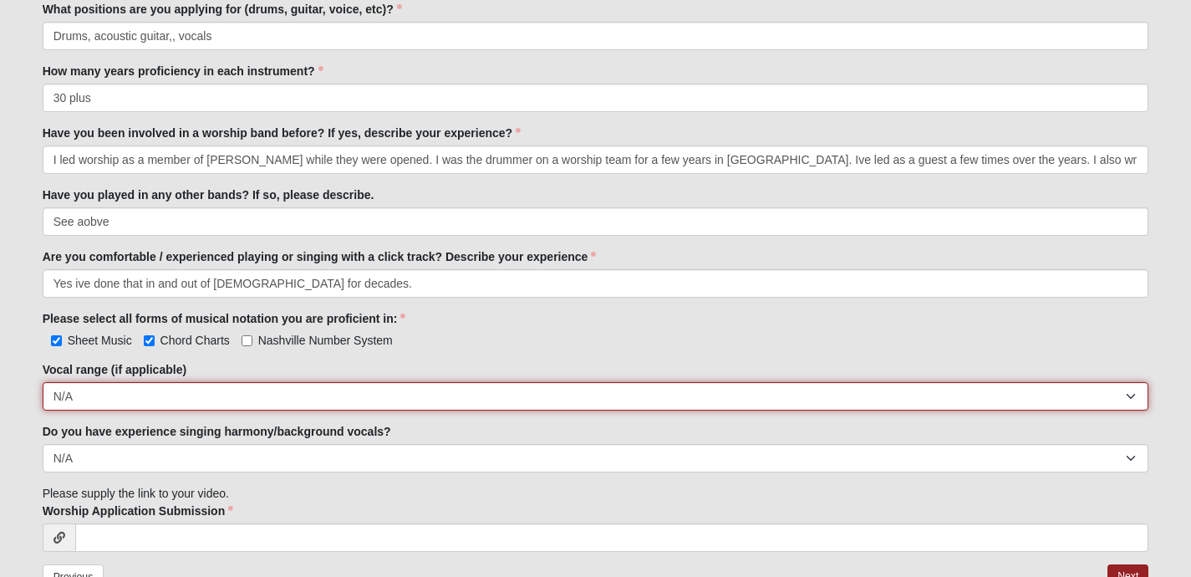
click at [204, 411] on select "Soprano Alto Tenor Bass Unsure N/A" at bounding box center [596, 396] width 1107 height 28
click at [43, 399] on select "Soprano Alto Tenor Bass Unsure N/A" at bounding box center [596, 396] width 1107 height 28
click at [123, 411] on select "Soprano Alto Tenor Bass Unsure N/A" at bounding box center [596, 396] width 1107 height 28
click at [43, 399] on select "Soprano Alto Tenor Bass Unsure N/A" at bounding box center [596, 396] width 1107 height 28
click at [115, 411] on select "Soprano Alto Tenor Bass Unsure N/A" at bounding box center [596, 396] width 1107 height 28
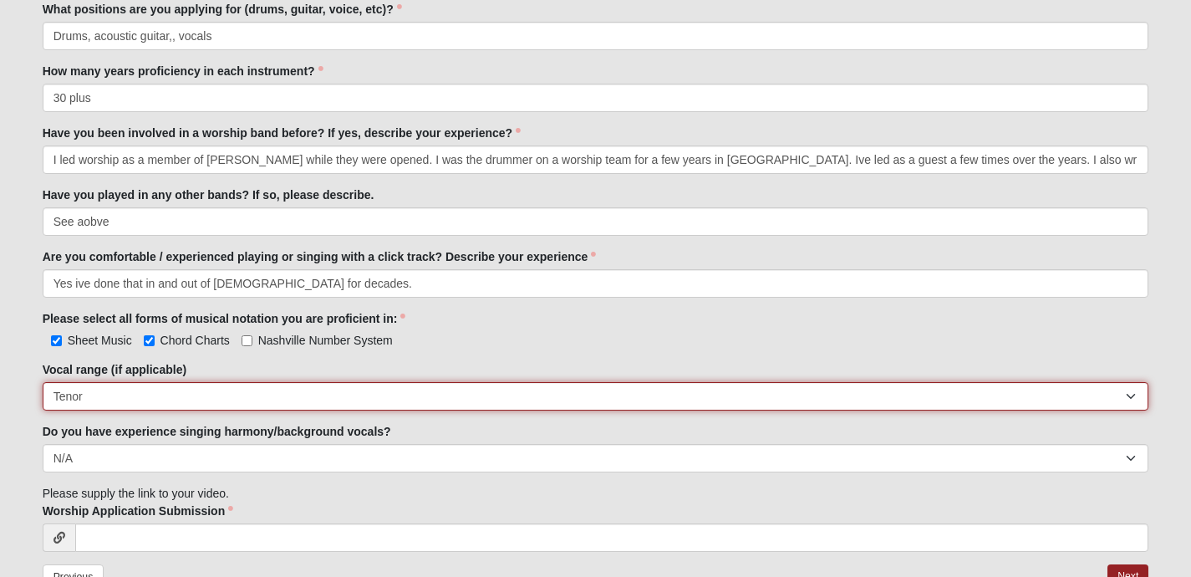
select select "Bass"
click at [43, 399] on select "Soprano Alto Tenor Bass Unsure N/A" at bounding box center [596, 396] width 1107 height 28
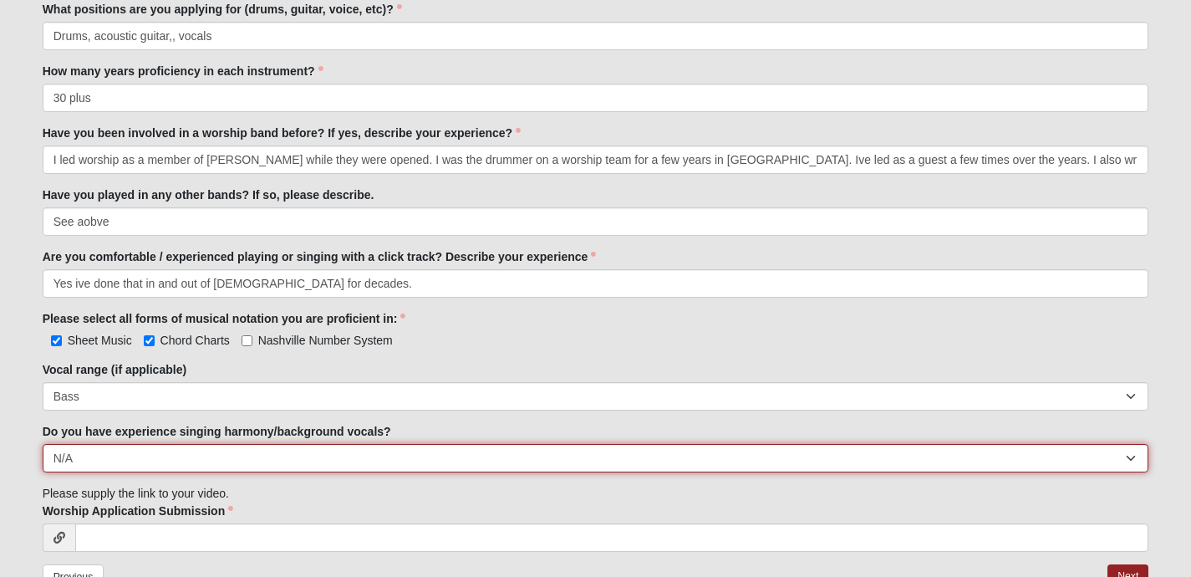
click at [136, 472] on select "Yes No N/A" at bounding box center [596, 458] width 1107 height 28
select select "Yes"
click at [43, 461] on select "Yes No N/A" at bounding box center [596, 458] width 1107 height 28
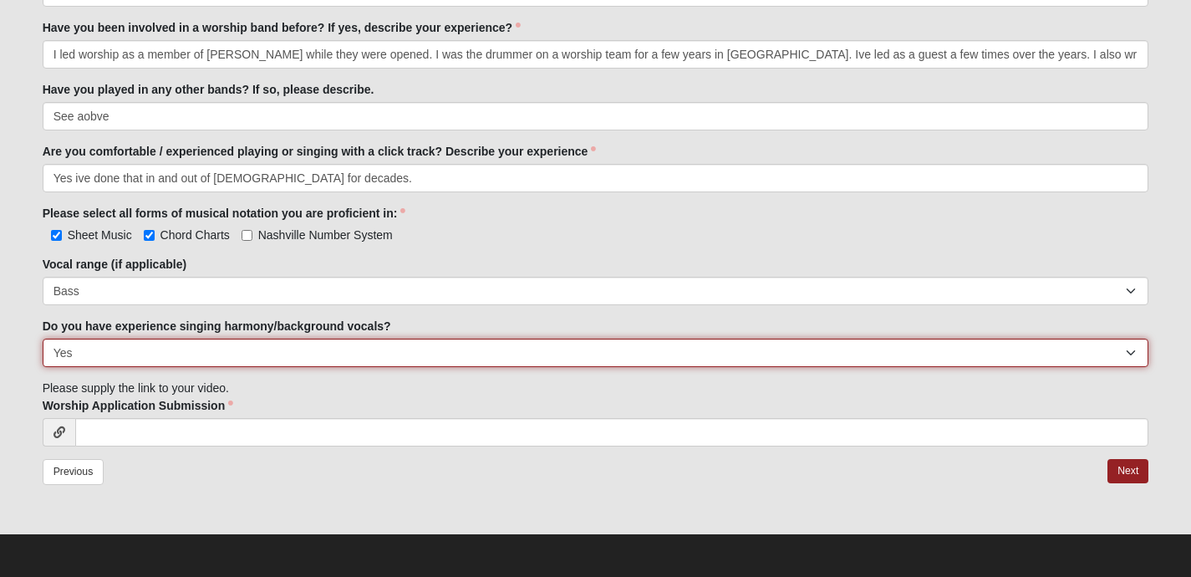
scroll to position [472, 0]
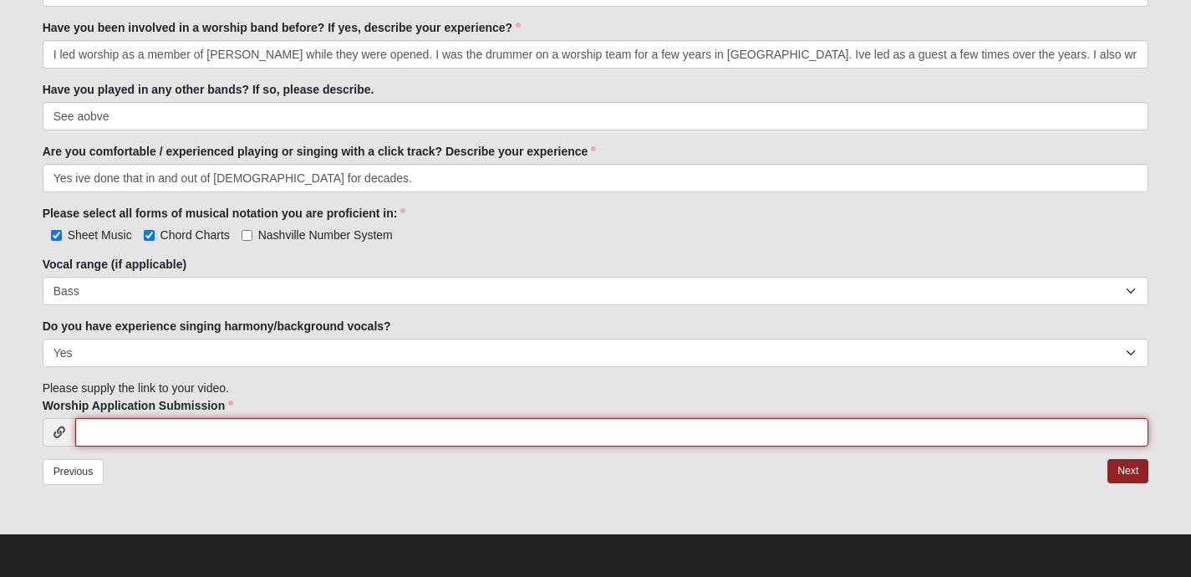
click at [191, 423] on input "Worship Application Submission" at bounding box center [612, 432] width 1074 height 28
click at [186, 431] on input "Worship Application Submission" at bounding box center [612, 432] width 1074 height 28
click at [129, 430] on input "Worship Application Submission" at bounding box center [612, 432] width 1074 height 28
paste input "[URL][DOMAIN_NAME]"
type input "[URL][DOMAIN_NAME]"
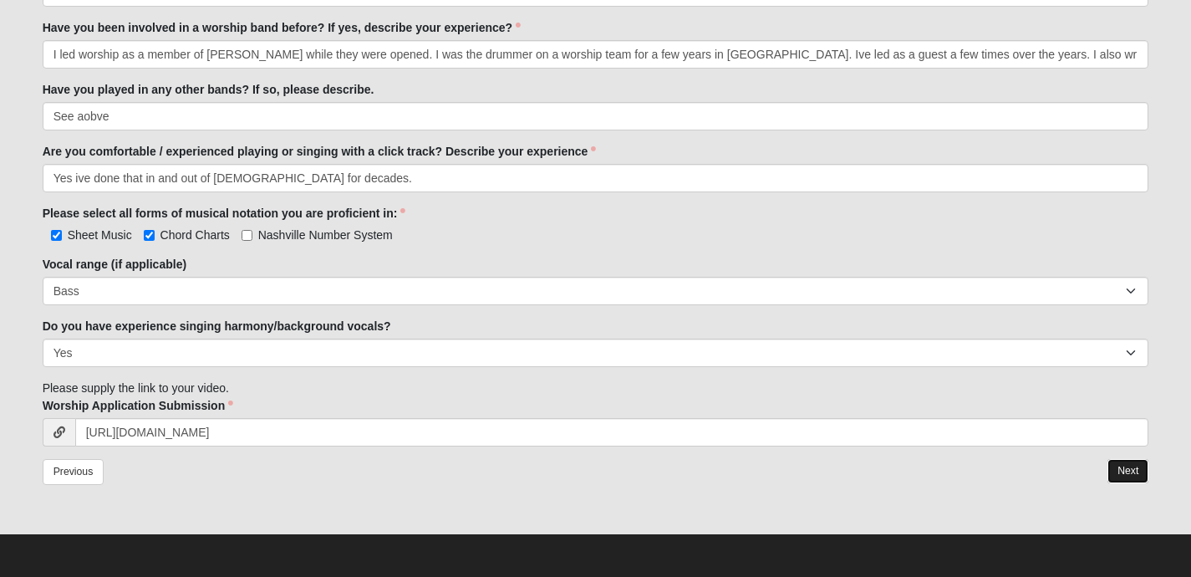
click at [1118, 466] on link "Next" at bounding box center [1128, 471] width 41 height 24
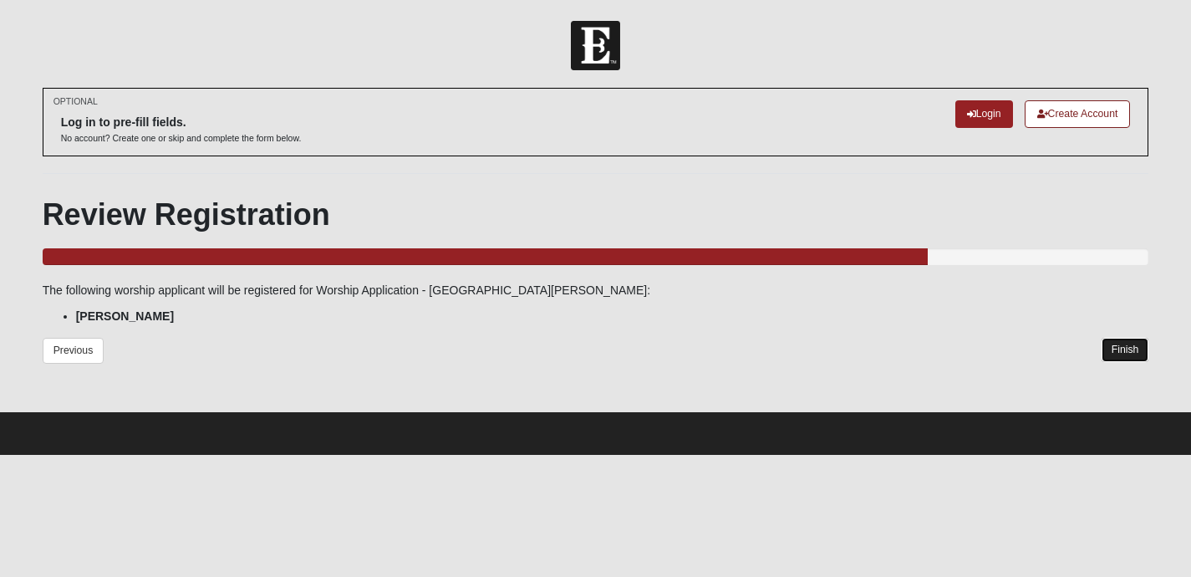
click at [1119, 362] on link "Finish" at bounding box center [1126, 350] width 48 height 24
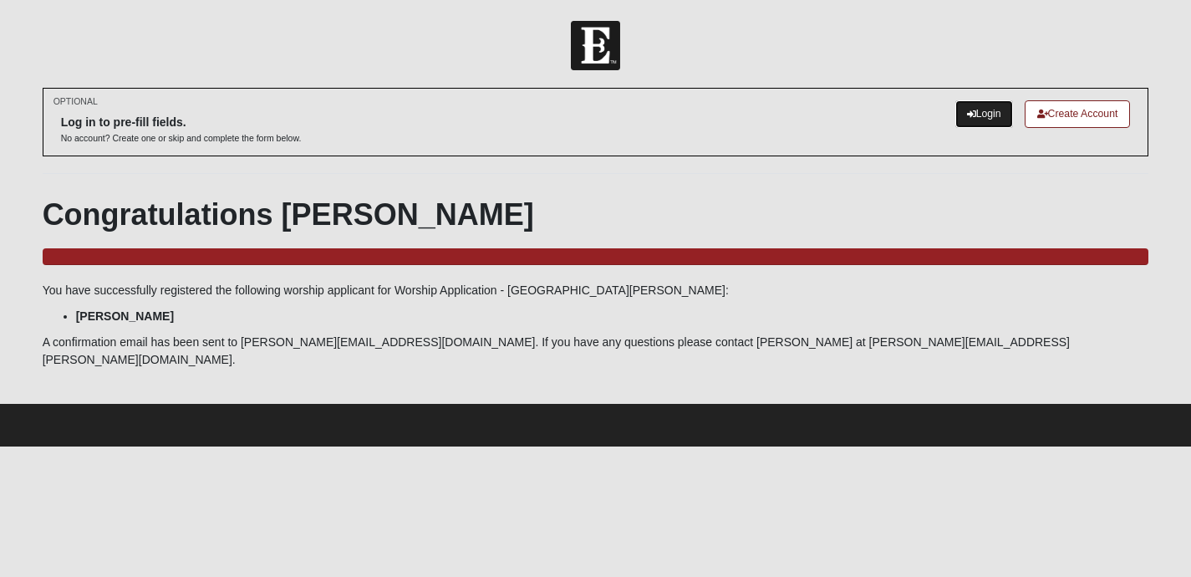
click at [956, 123] on link "Login" at bounding box center [985, 114] width 58 height 28
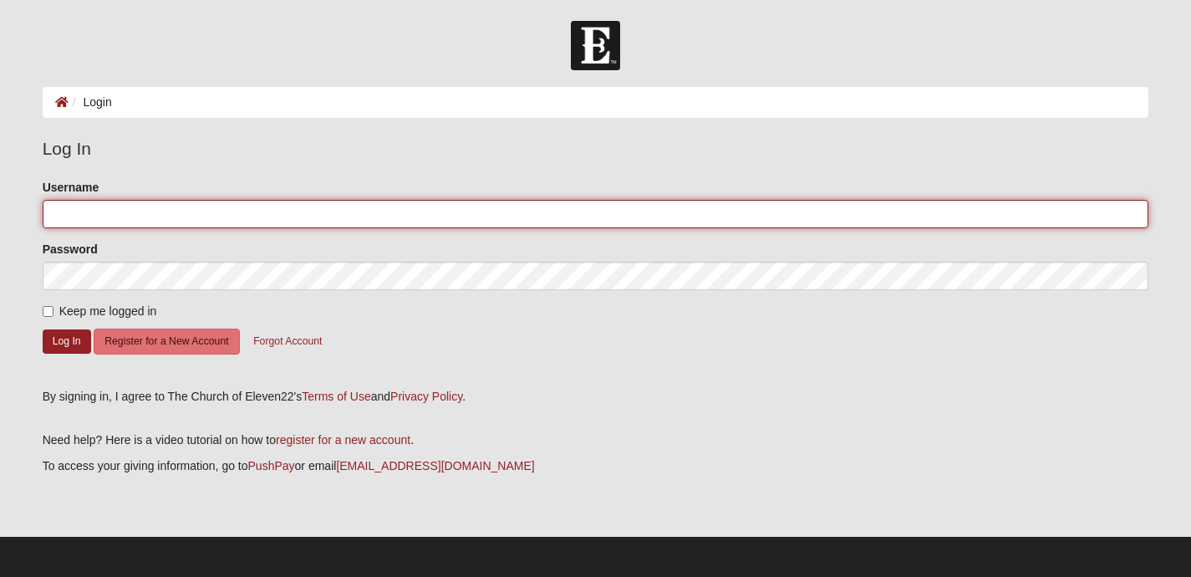
click at [255, 221] on input "Username" at bounding box center [596, 214] width 1107 height 28
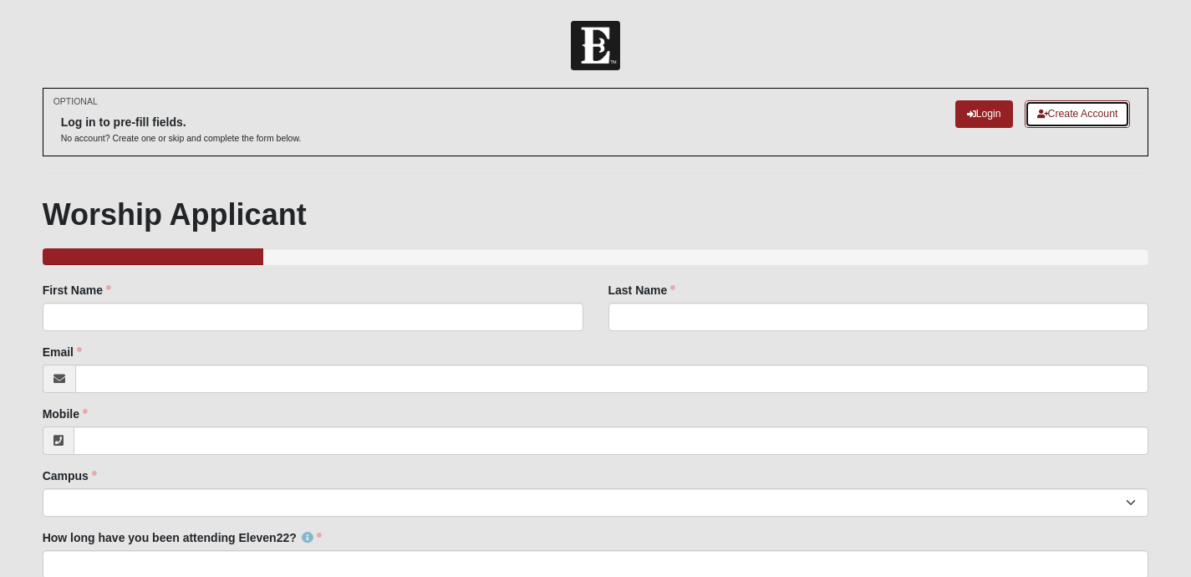
click at [1049, 123] on link "Create Account" at bounding box center [1078, 114] width 106 height 28
